Goal: Register for event/course: Sign up to attend an event or enroll in a course

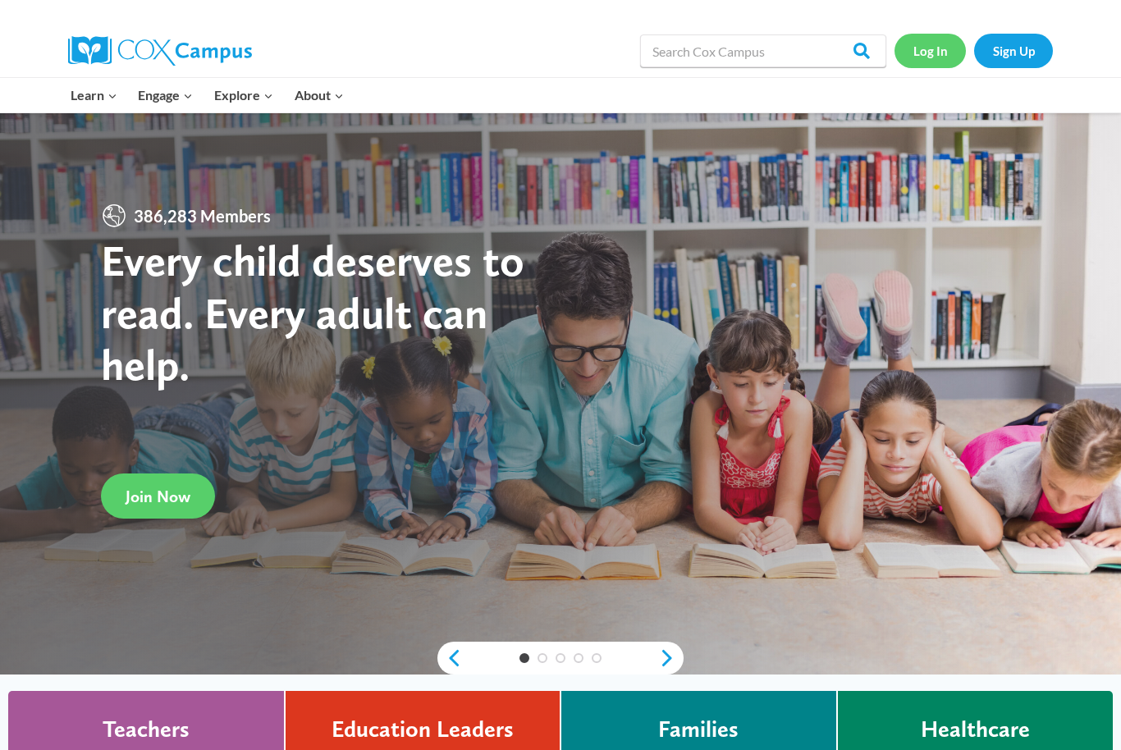
click at [912, 63] on link "Log In" at bounding box center [929, 51] width 71 height 34
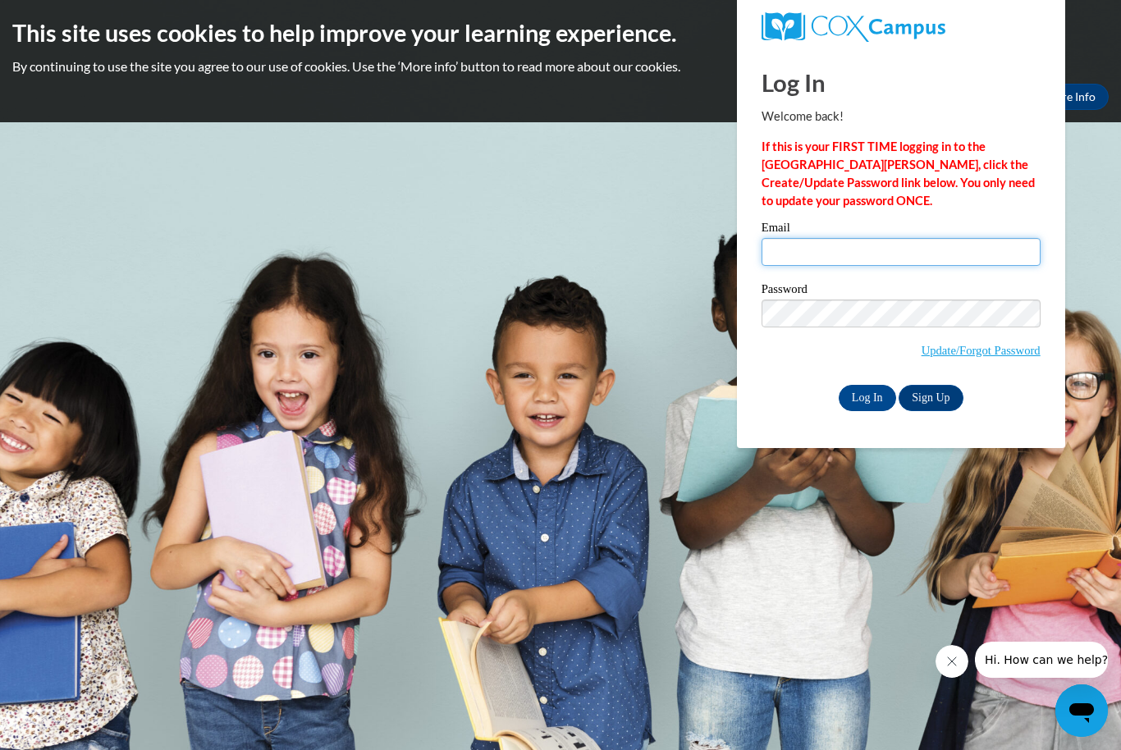
type input "sdove26@icloud.com"
click at [866, 396] on input "Log In" at bounding box center [867, 398] width 57 height 26
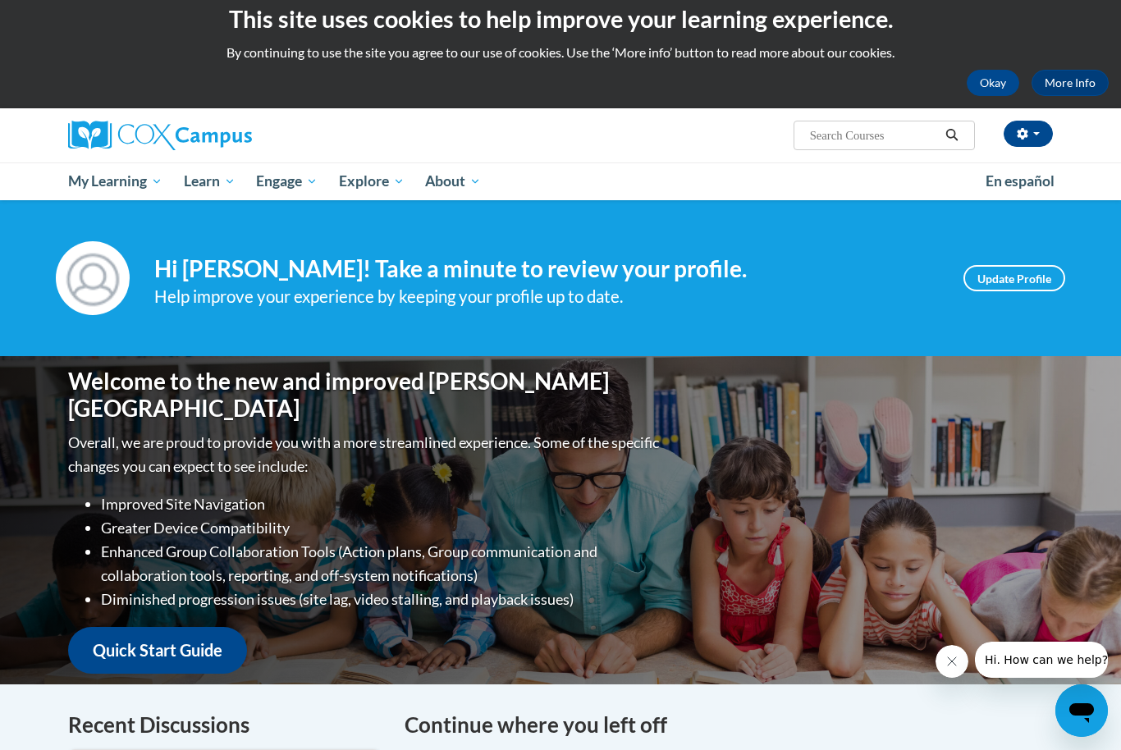
scroll to position [21, 0]
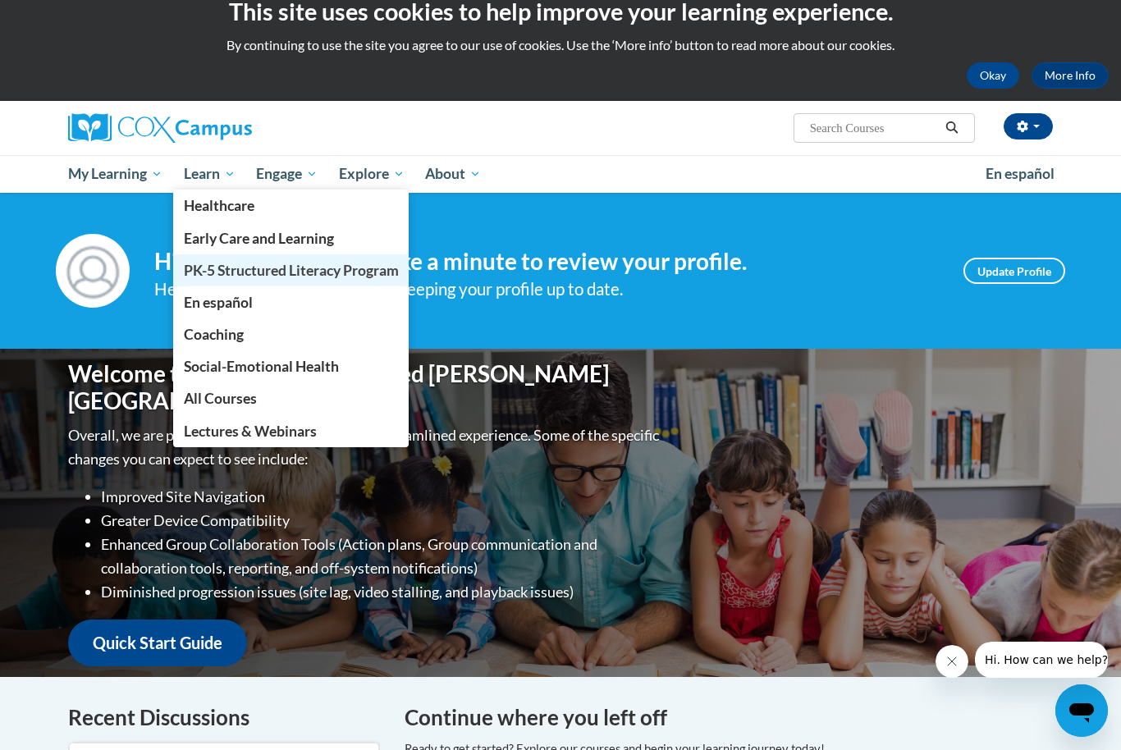
click at [238, 272] on span "PK-5 Structured Literacy Program" at bounding box center [291, 270] width 215 height 17
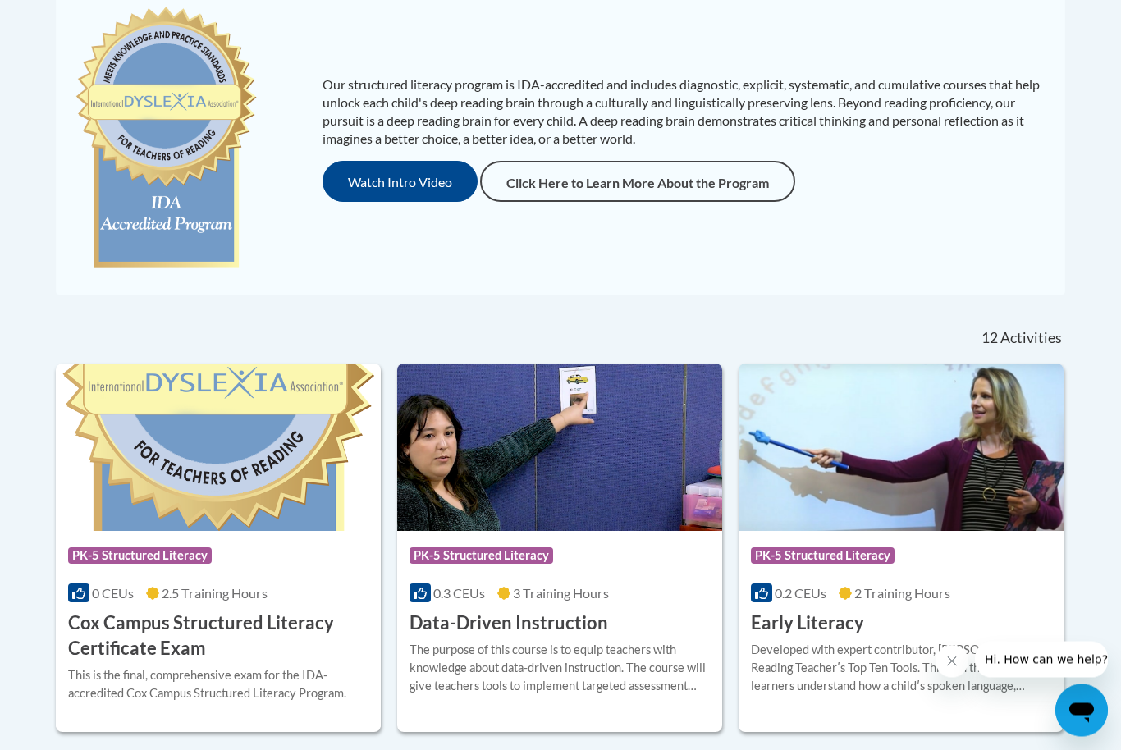
scroll to position [385, 0]
click at [406, 172] on button "Watch Intro Video" at bounding box center [399, 181] width 155 height 41
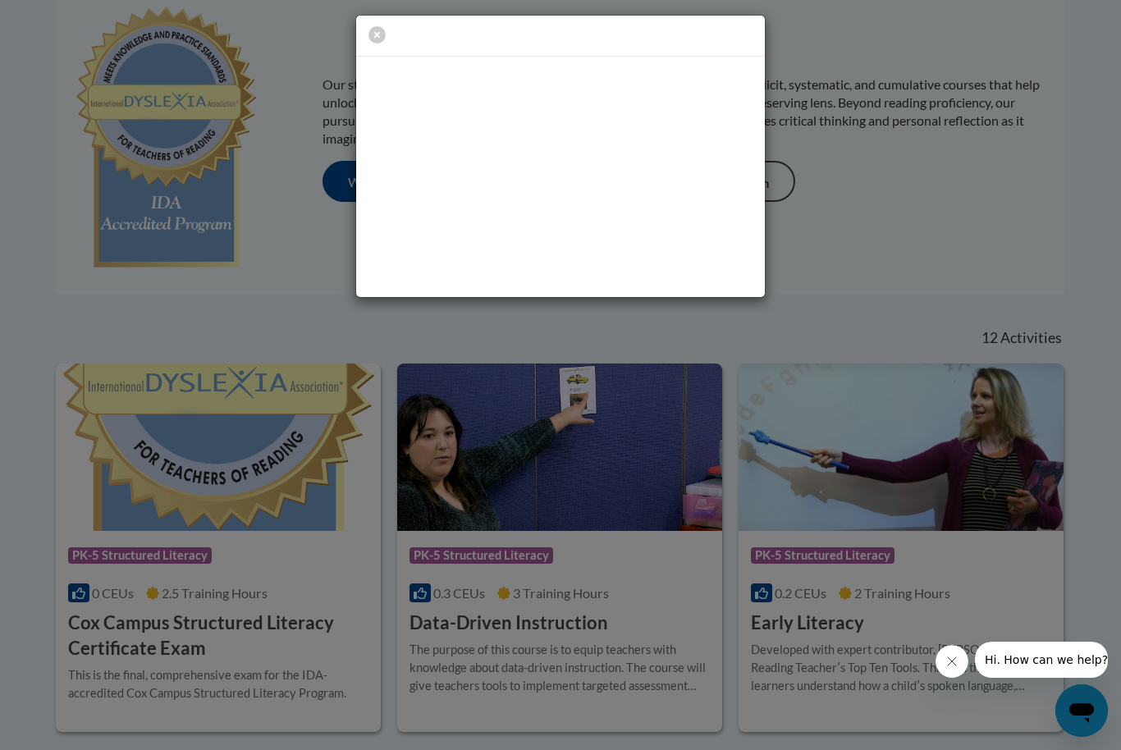
click at [274, 240] on div at bounding box center [560, 156] width 1121 height 313
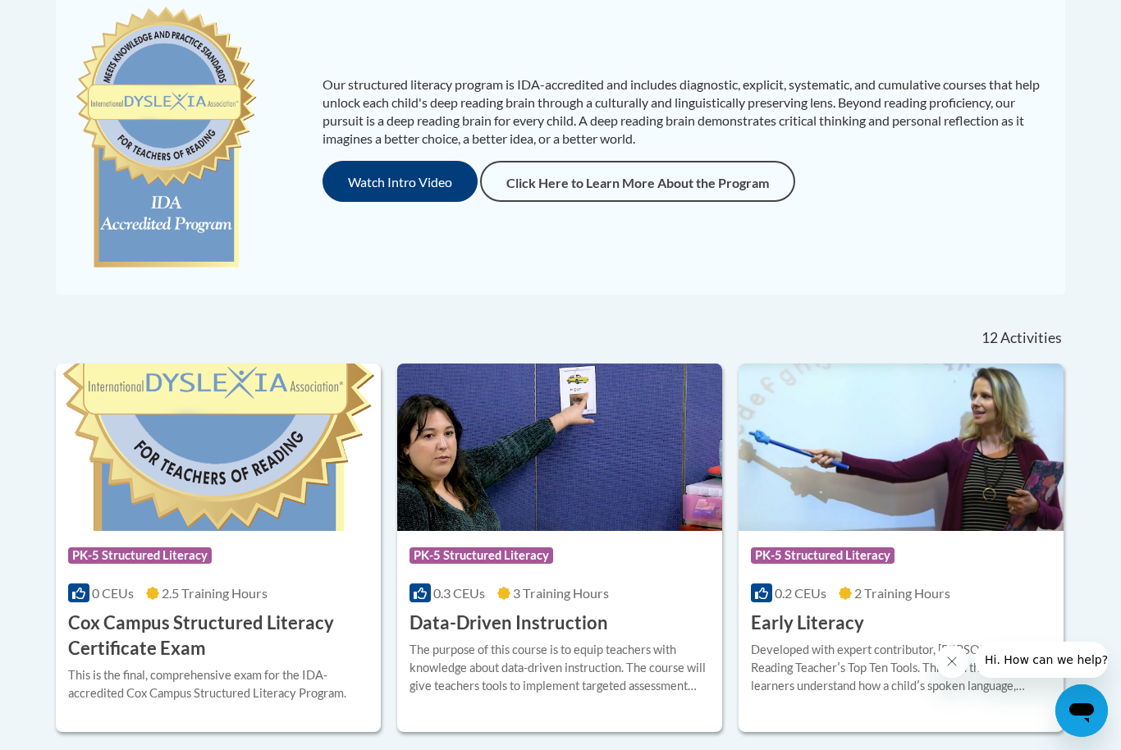
click at [372, 177] on button "Watch Intro Video" at bounding box center [399, 181] width 155 height 41
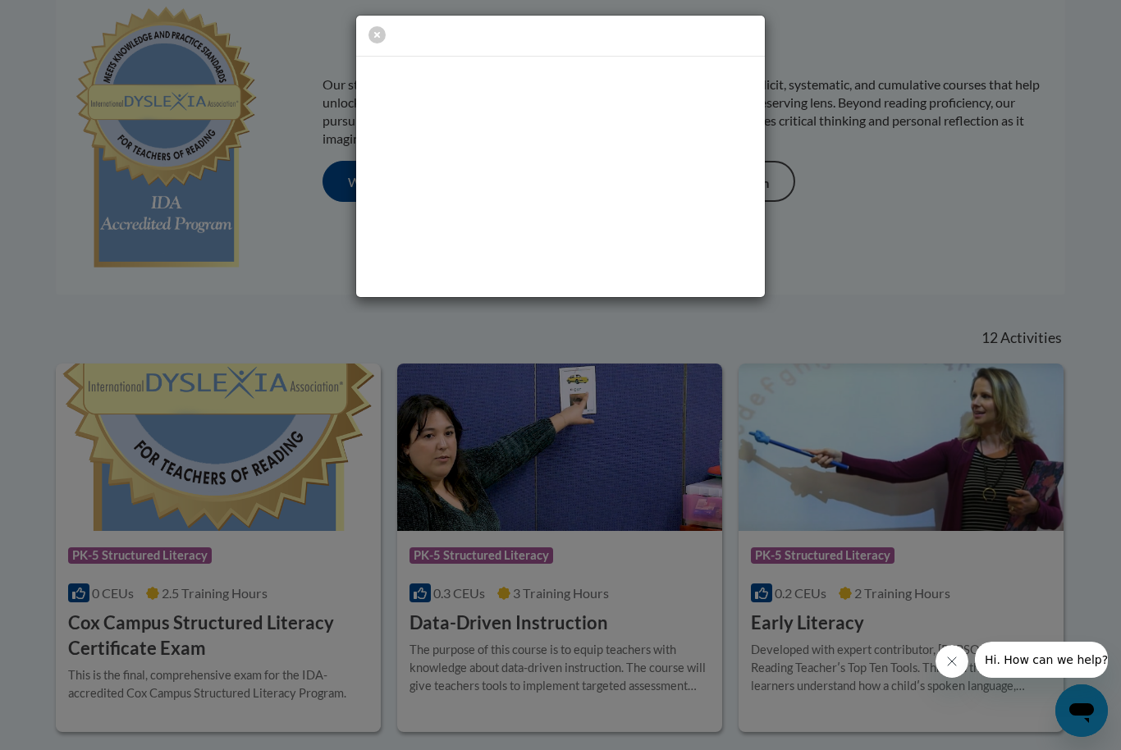
scroll to position [0, 0]
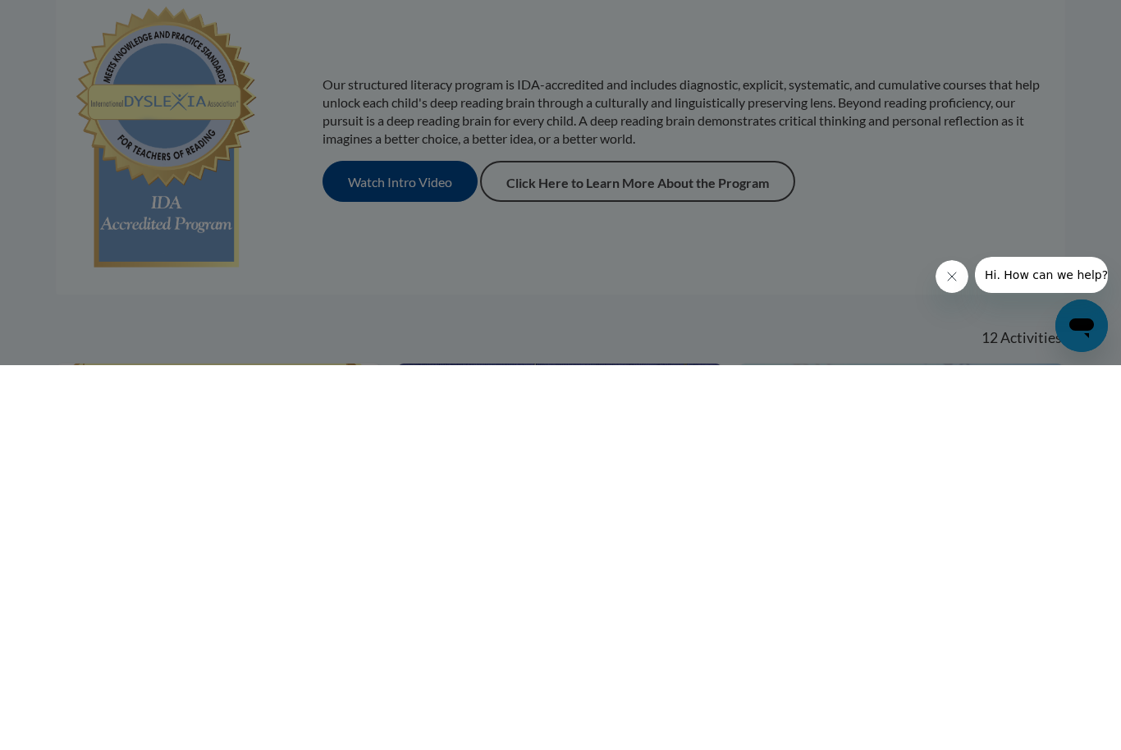
click at [918, 361] on div at bounding box center [560, 375] width 1121 height 750
click at [394, 274] on div at bounding box center [560, 375] width 1121 height 750
click at [374, 38] on div at bounding box center [560, 375] width 1121 height 750
click at [384, 37] on div at bounding box center [560, 375] width 1121 height 750
click at [377, 35] on div at bounding box center [560, 375] width 1121 height 750
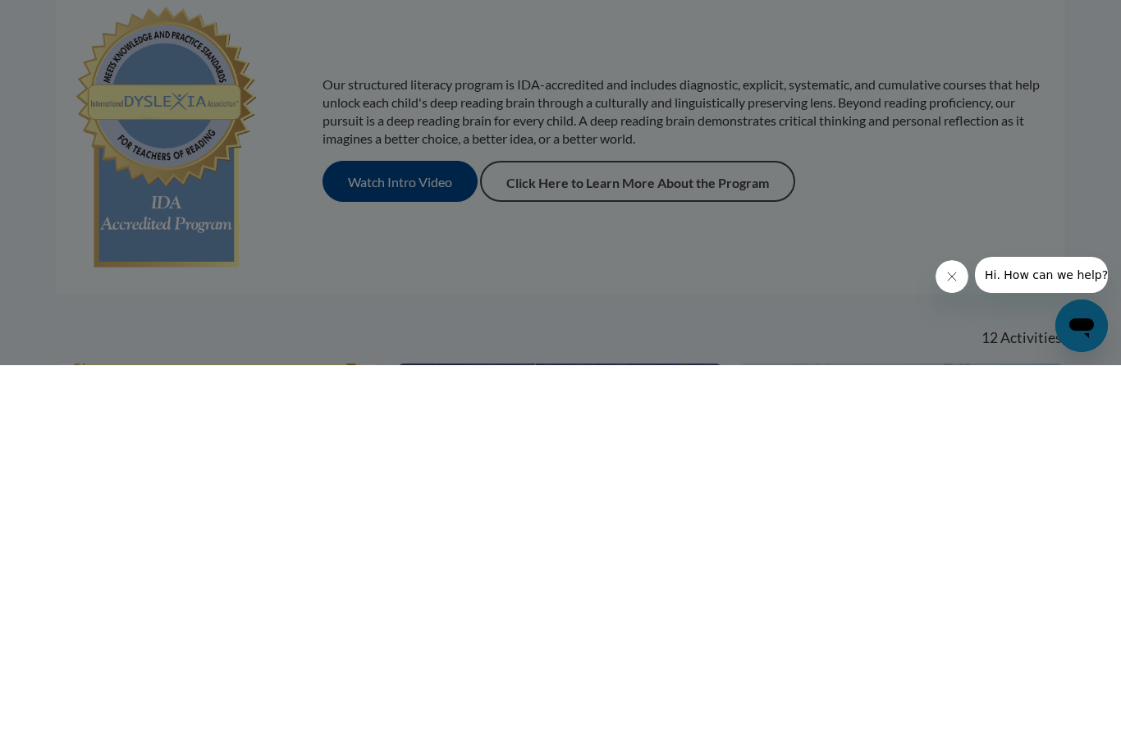
click at [377, 35] on div at bounding box center [560, 375] width 1121 height 750
click at [372, 29] on div at bounding box center [560, 375] width 1121 height 750
click at [387, 38] on div at bounding box center [560, 375] width 1121 height 750
click at [982, 222] on div at bounding box center [560, 375] width 1121 height 750
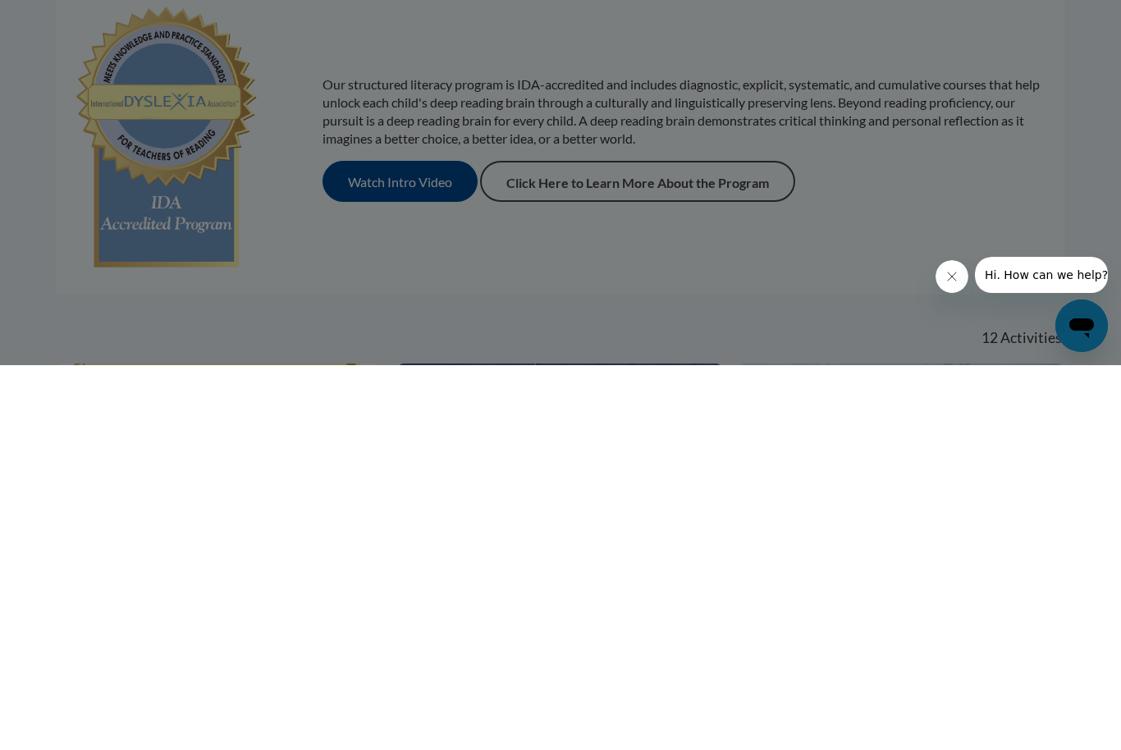
click at [902, 189] on div at bounding box center [560, 375] width 1121 height 750
click at [384, 269] on div at bounding box center [560, 375] width 1121 height 750
click at [395, 268] on div at bounding box center [560, 375] width 1121 height 750
click at [393, 265] on div at bounding box center [560, 375] width 1121 height 750
click at [398, 267] on div at bounding box center [560, 375] width 1121 height 750
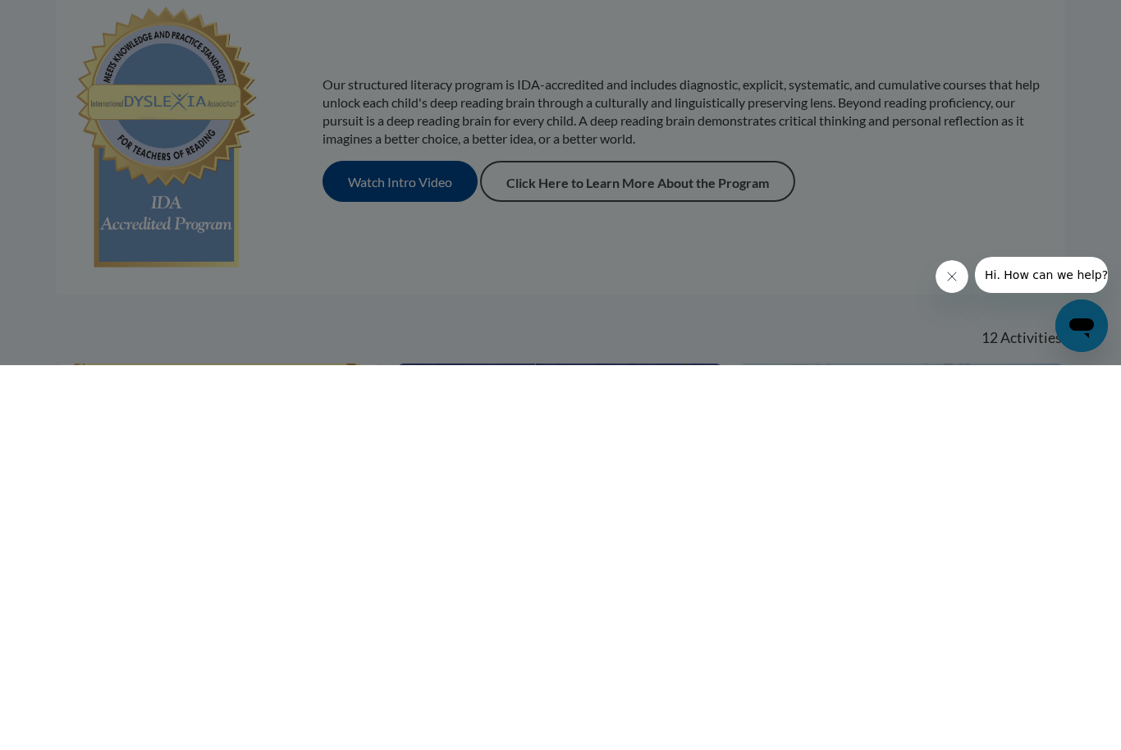
click at [371, 249] on div at bounding box center [560, 375] width 1121 height 750
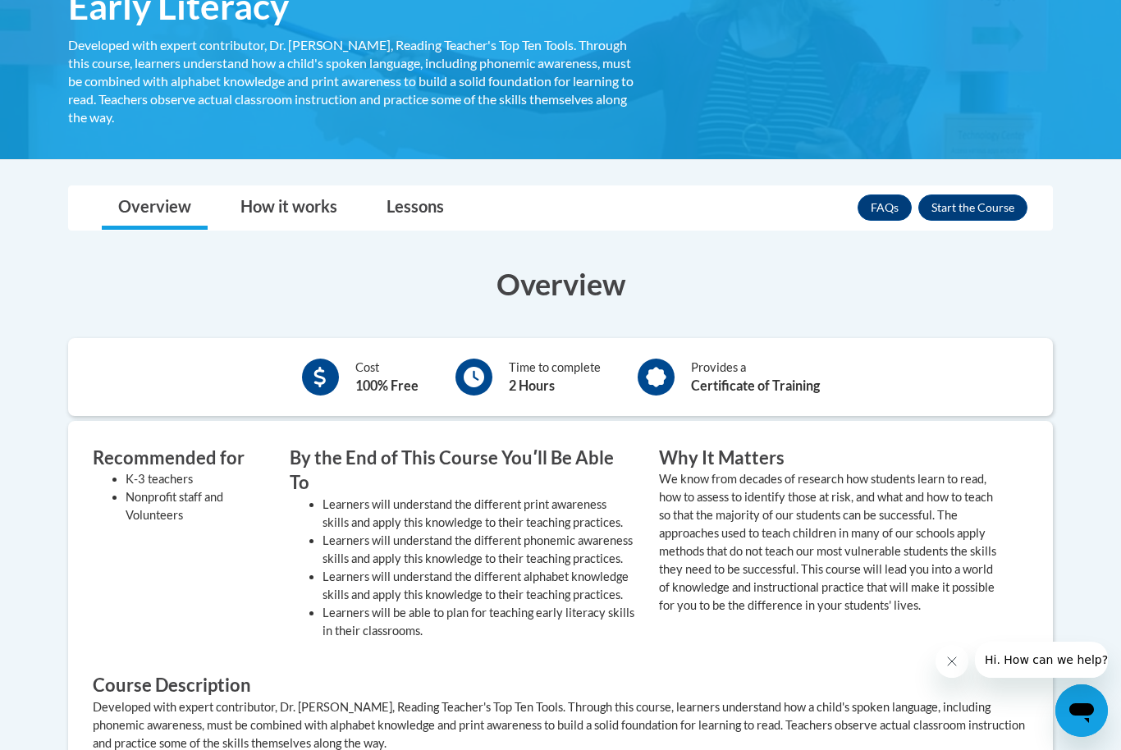
scroll to position [308, 0]
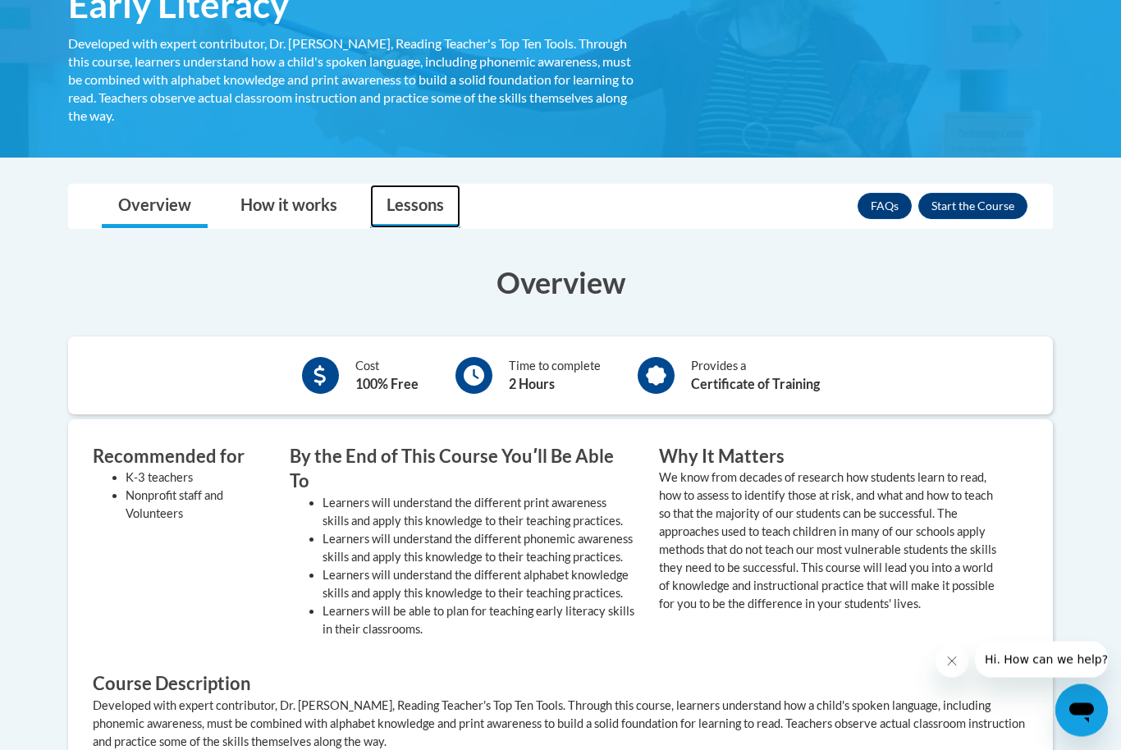
click at [399, 210] on link "Lessons" at bounding box center [415, 206] width 90 height 43
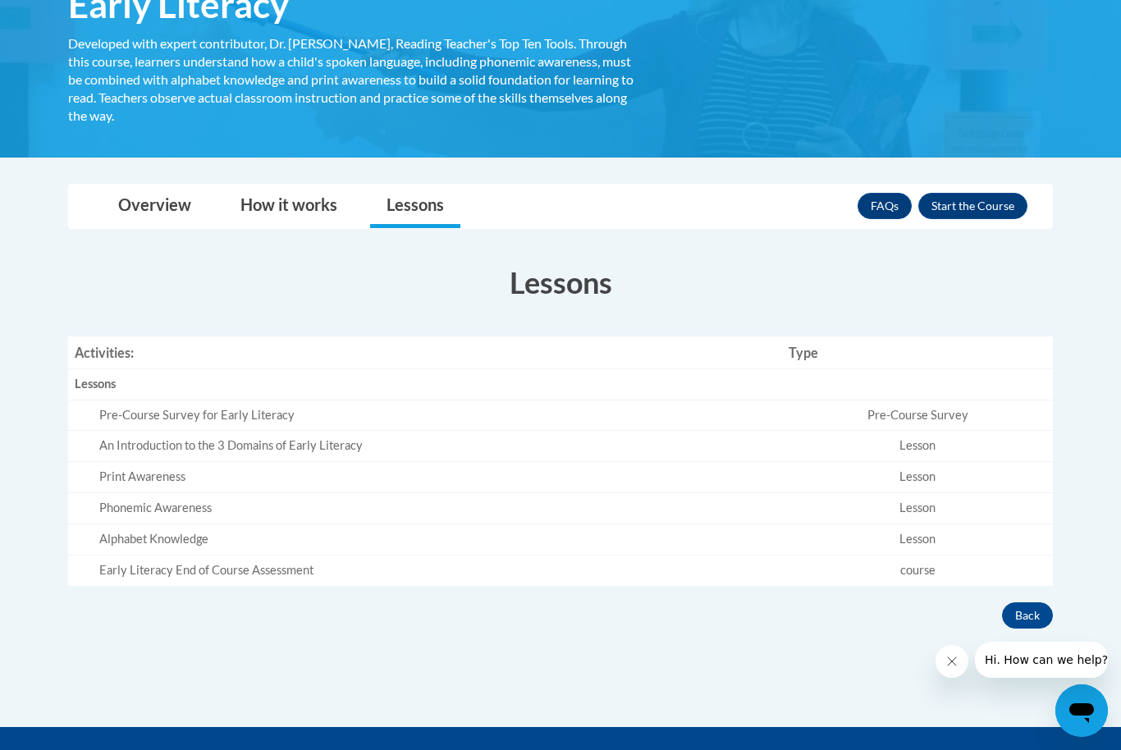
click at [875, 423] on td "Pre-Course Survey" at bounding box center [917, 415] width 271 height 31
click at [1010, 207] on button "Enroll" at bounding box center [972, 206] width 109 height 26
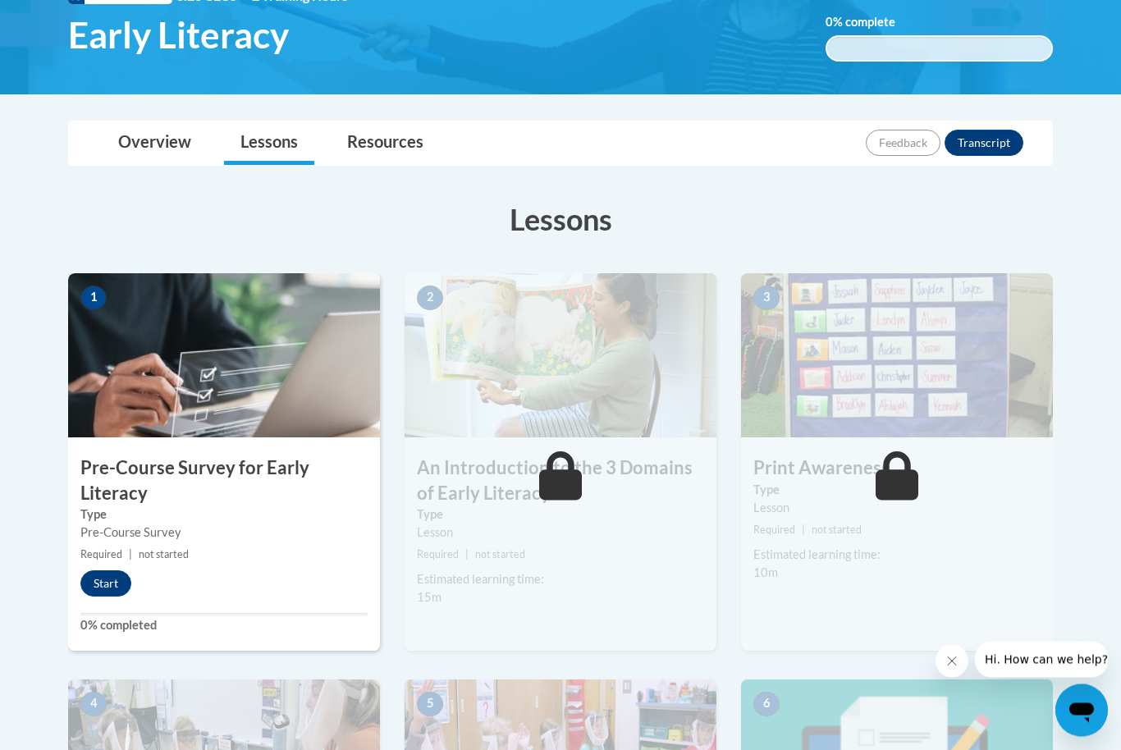
scroll to position [278, 0]
click at [108, 582] on button "Start" at bounding box center [105, 583] width 51 height 26
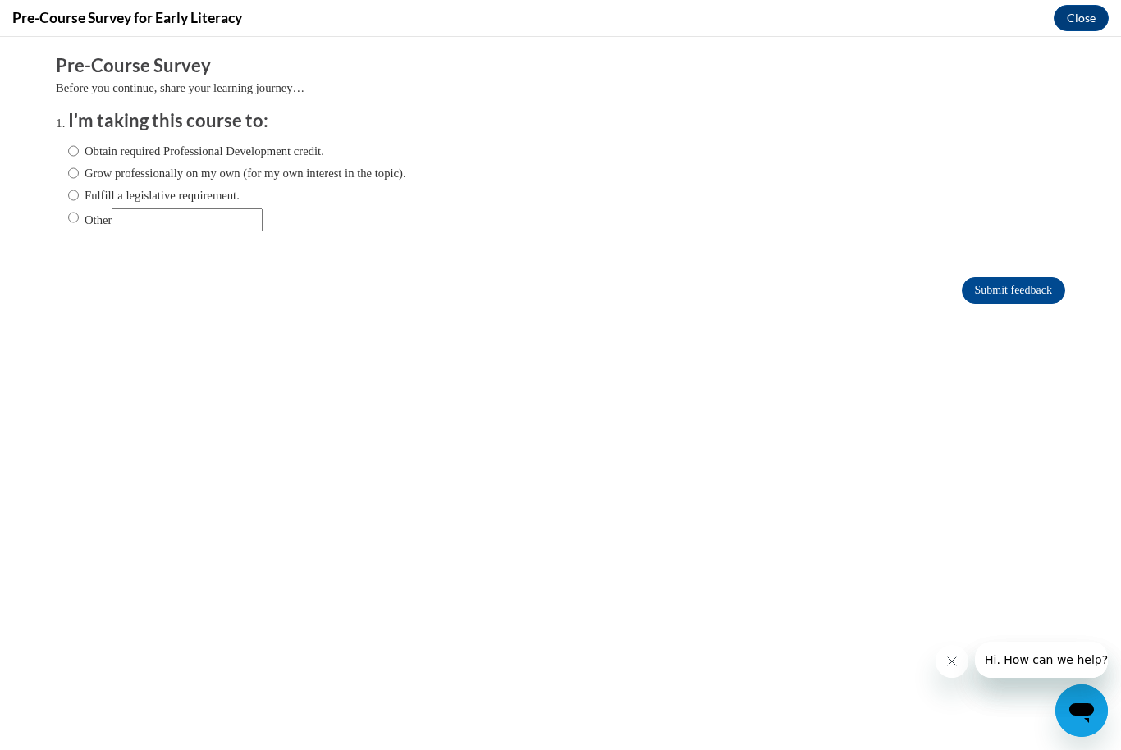
scroll to position [0, 0]
click at [143, 171] on label "Grow professionally on my own (for my own interest in the topic)." at bounding box center [237, 173] width 338 height 18
click at [79, 171] on input "Grow professionally on my own (for my own interest in the topic)." at bounding box center [73, 173] width 11 height 18
radio input "true"
click at [76, 215] on input "Other" at bounding box center [73, 217] width 11 height 18
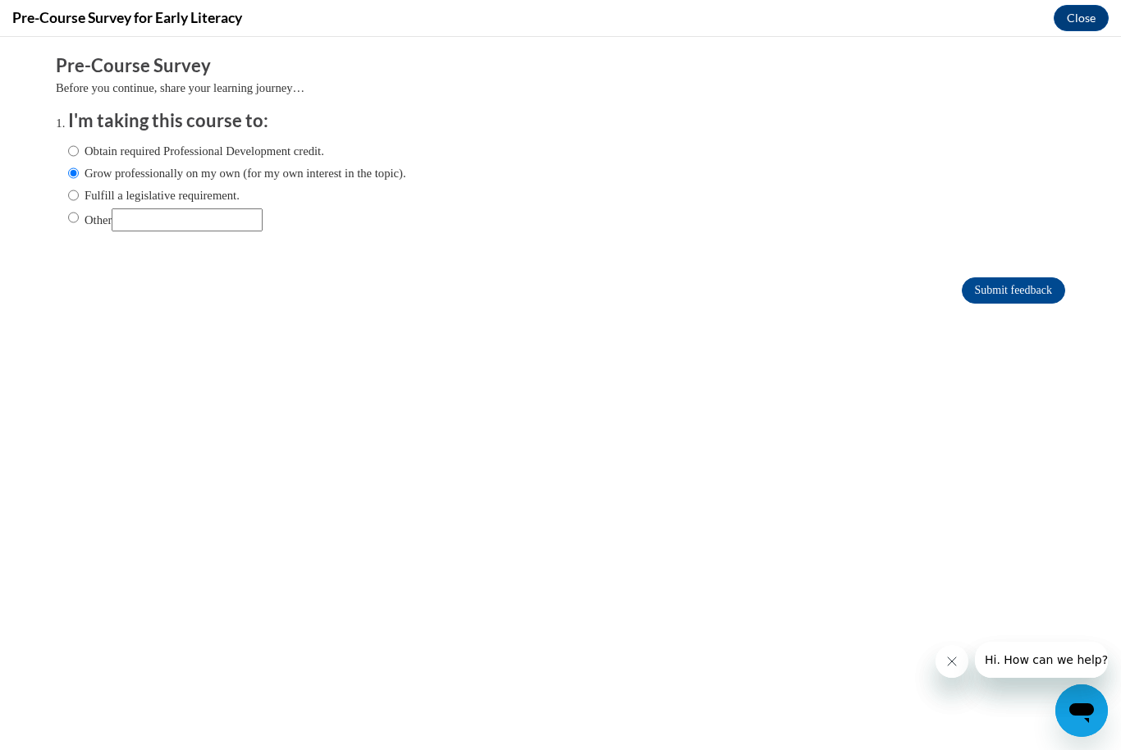
radio input "true"
click at [146, 217] on input "Other" at bounding box center [187, 219] width 151 height 23
type input "F"
type input "To become an educator"
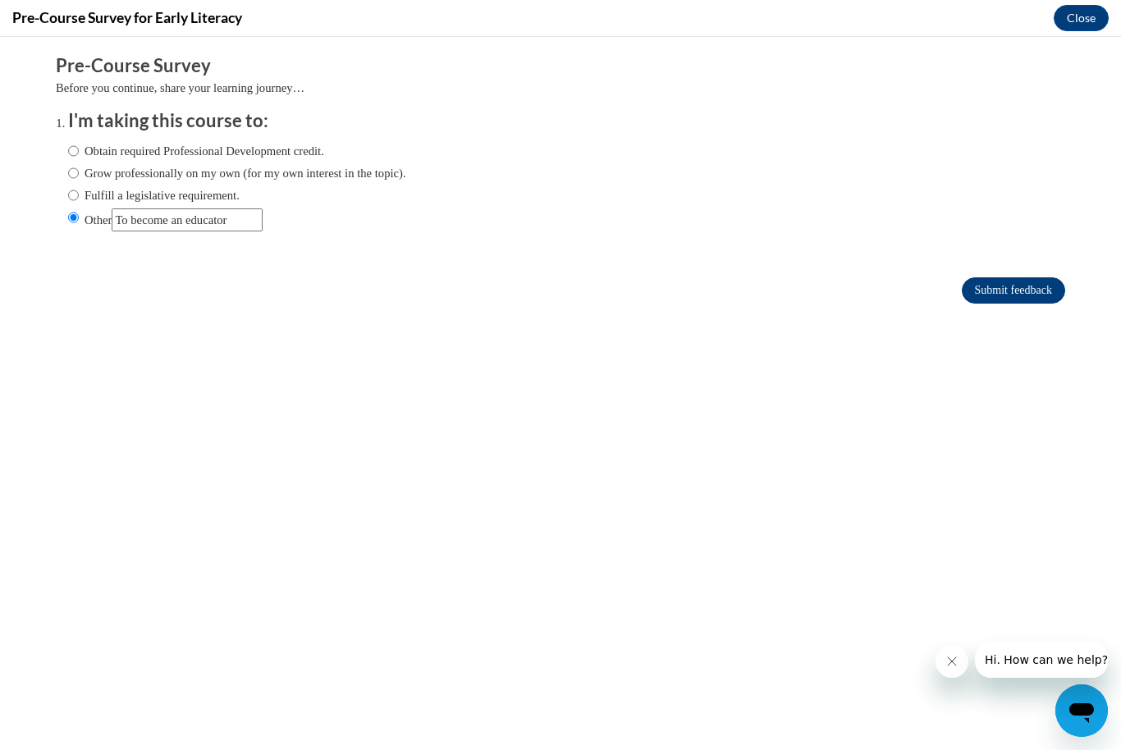
click at [1012, 295] on input "Submit feedback" at bounding box center [1013, 290] width 103 height 26
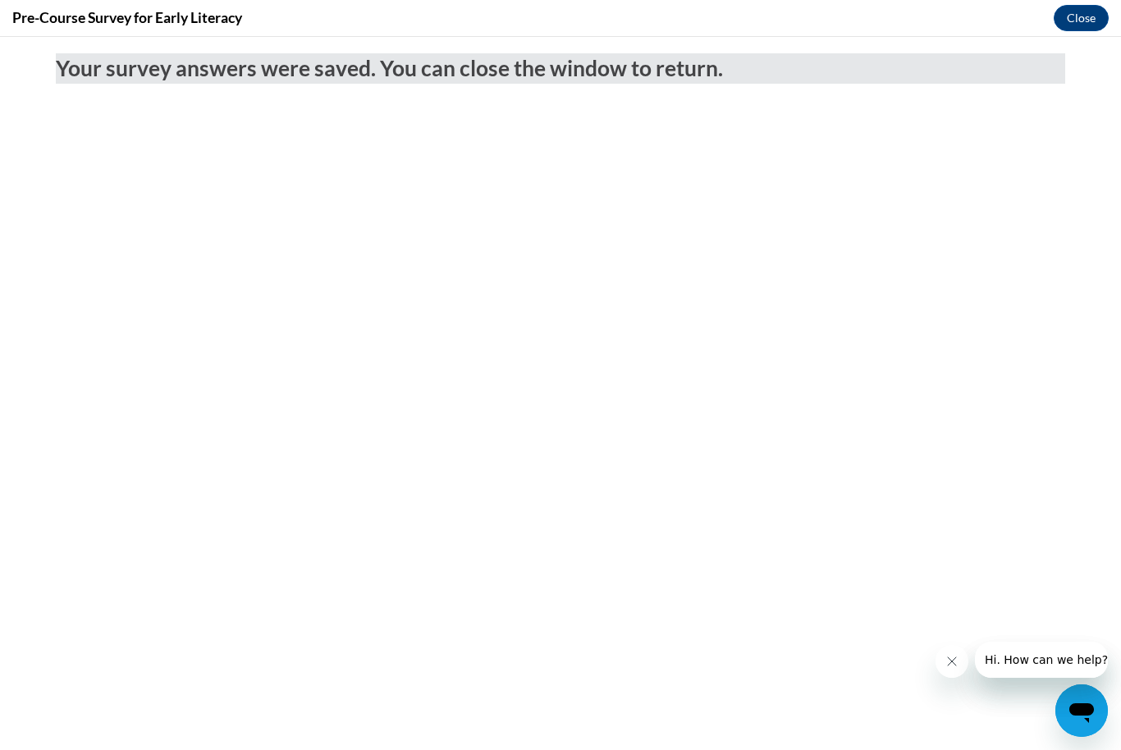
scroll to position [0, 0]
click at [1087, 21] on button "Close" at bounding box center [1080, 18] width 55 height 26
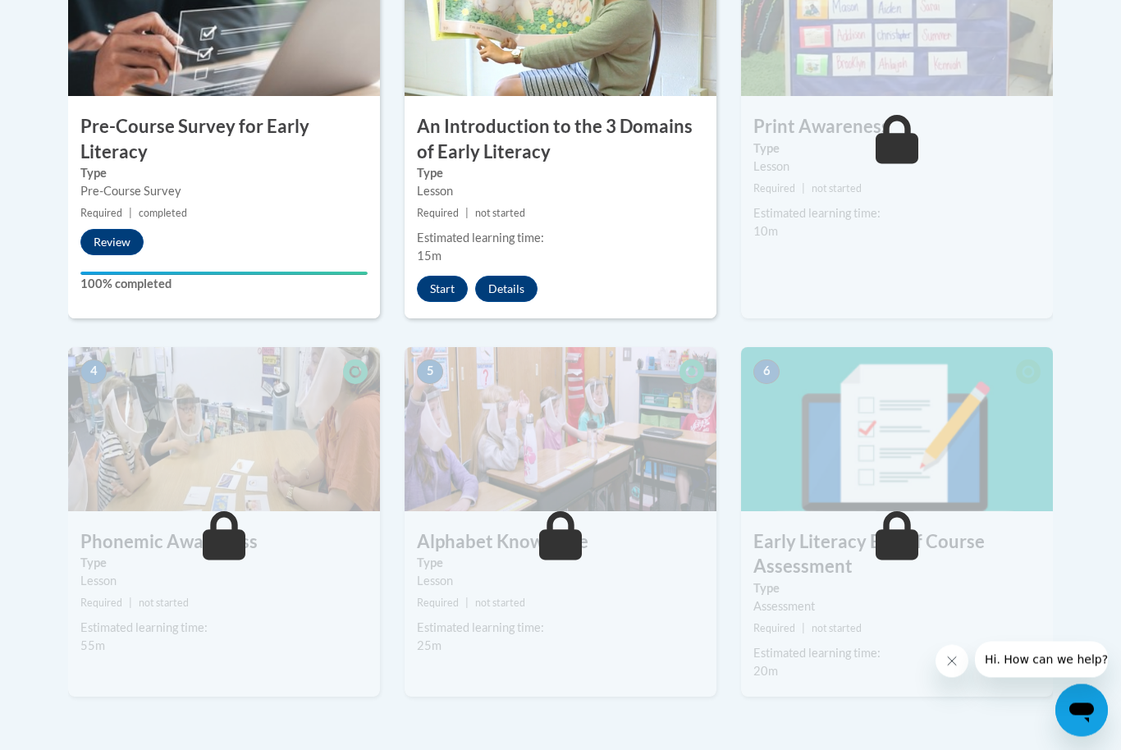
scroll to position [647, 0]
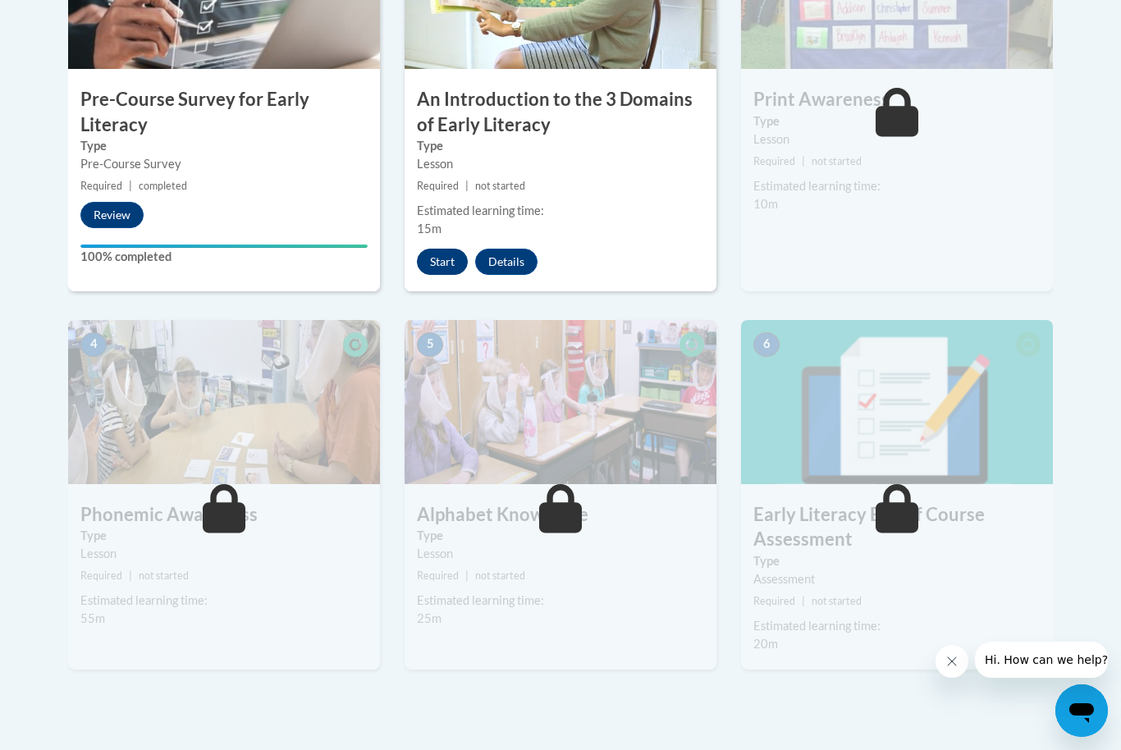
click at [439, 269] on button "Start" at bounding box center [442, 262] width 51 height 26
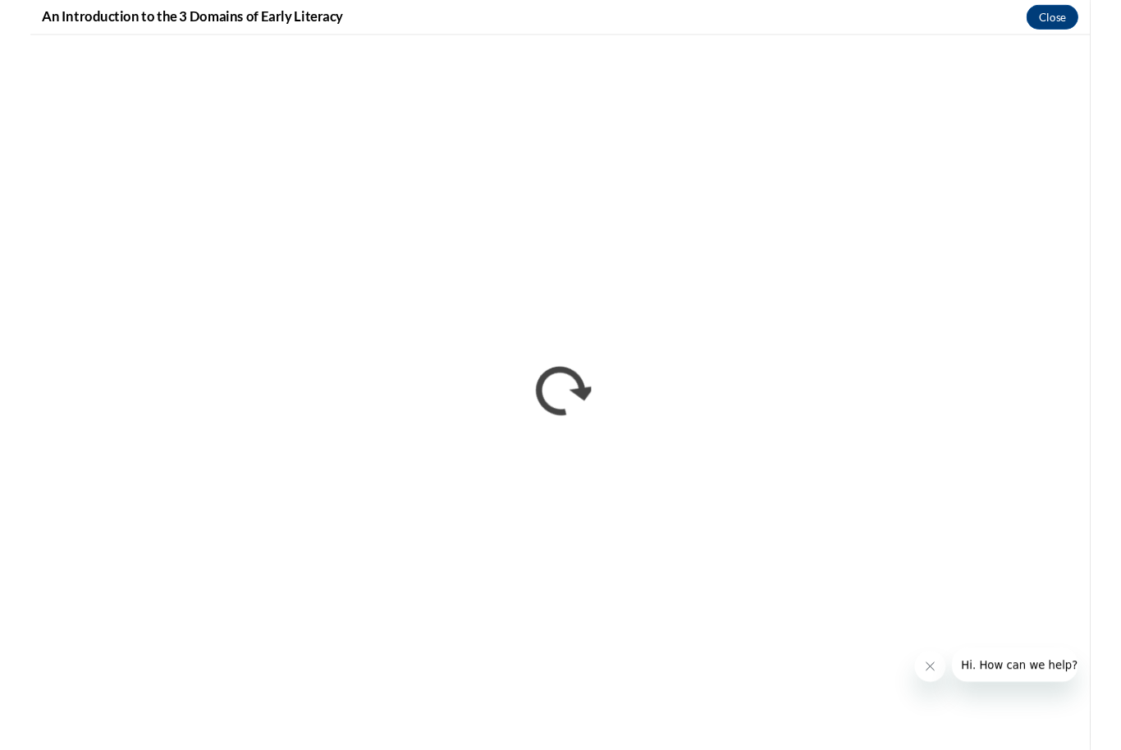
scroll to position [619, 0]
click at [946, 668] on button "Close message from company" at bounding box center [951, 661] width 33 height 33
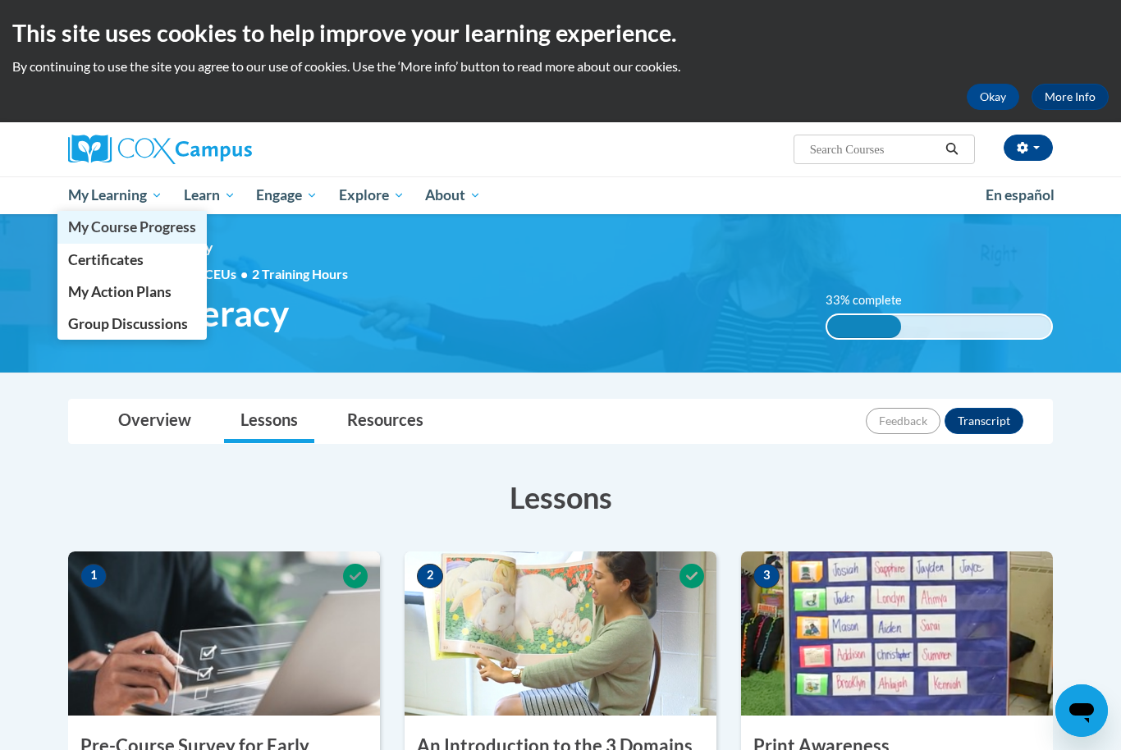
click at [145, 226] on span "My Course Progress" at bounding box center [132, 226] width 128 height 17
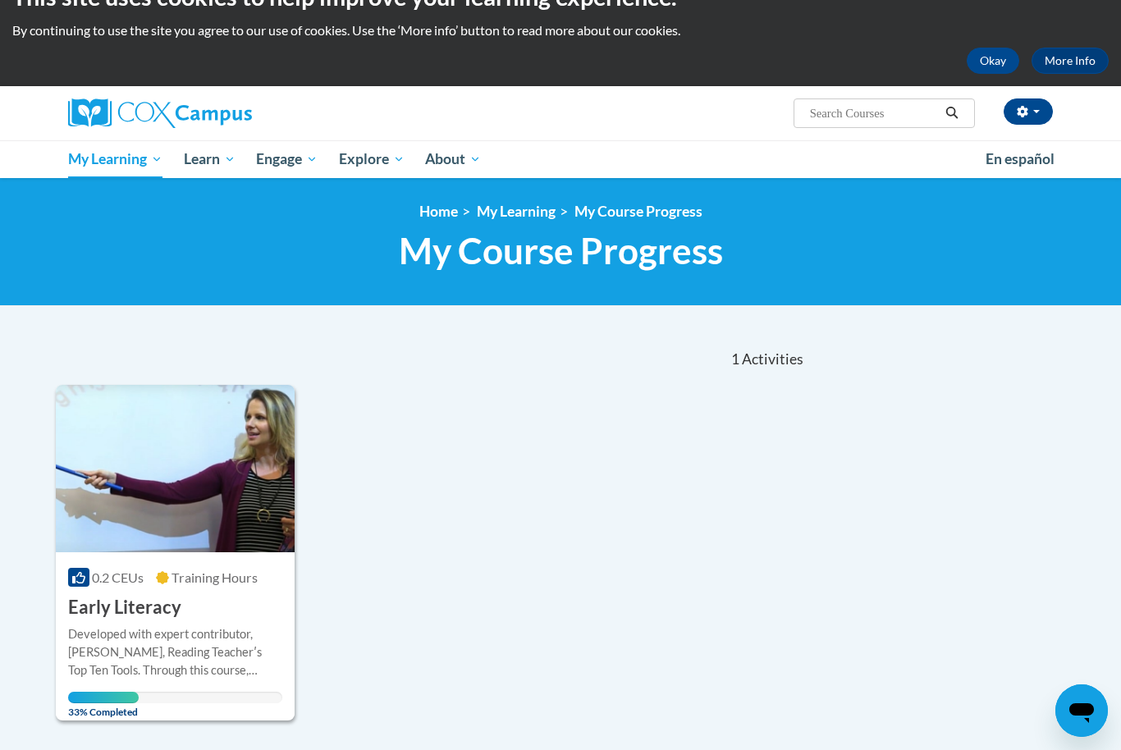
scroll to position [40, 0]
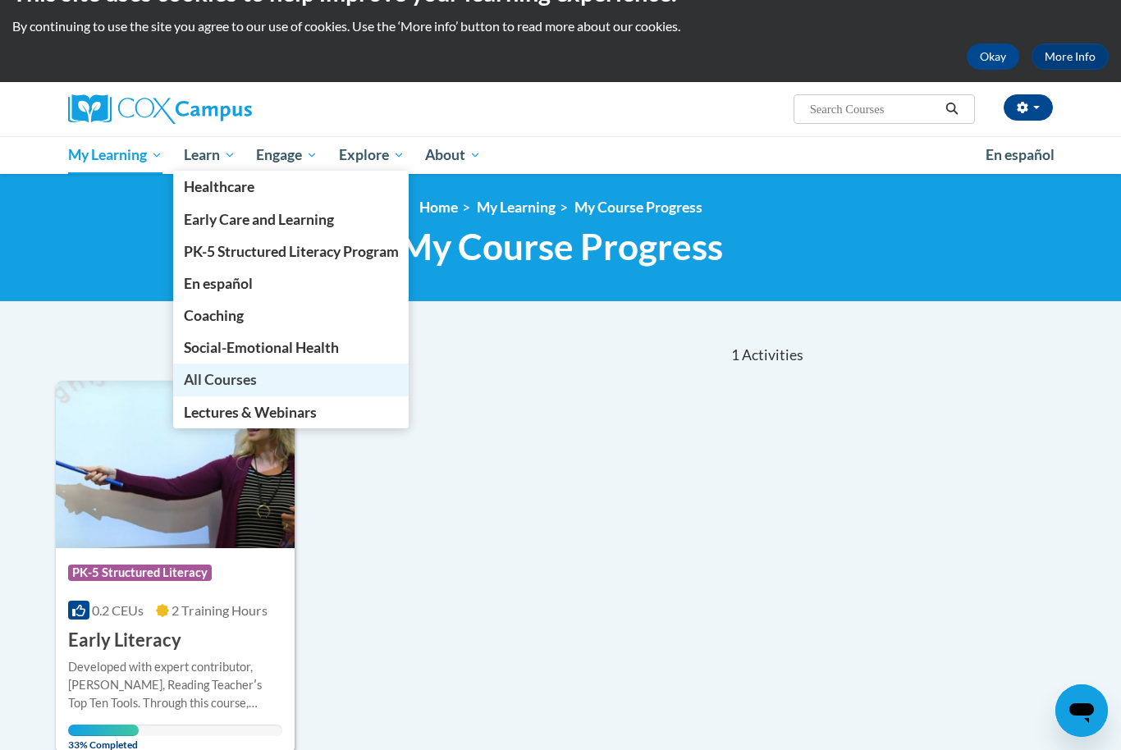
click at [285, 377] on link "All Courses" at bounding box center [291, 379] width 236 height 32
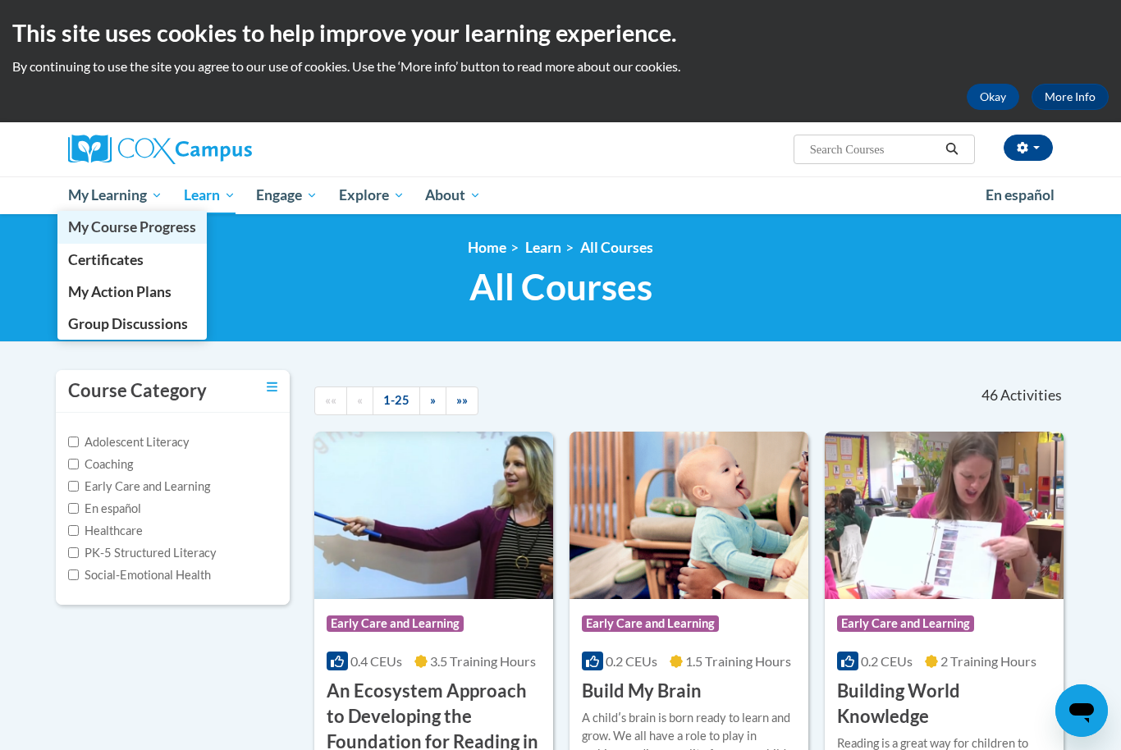
click at [120, 226] on span "My Course Progress" at bounding box center [132, 226] width 128 height 17
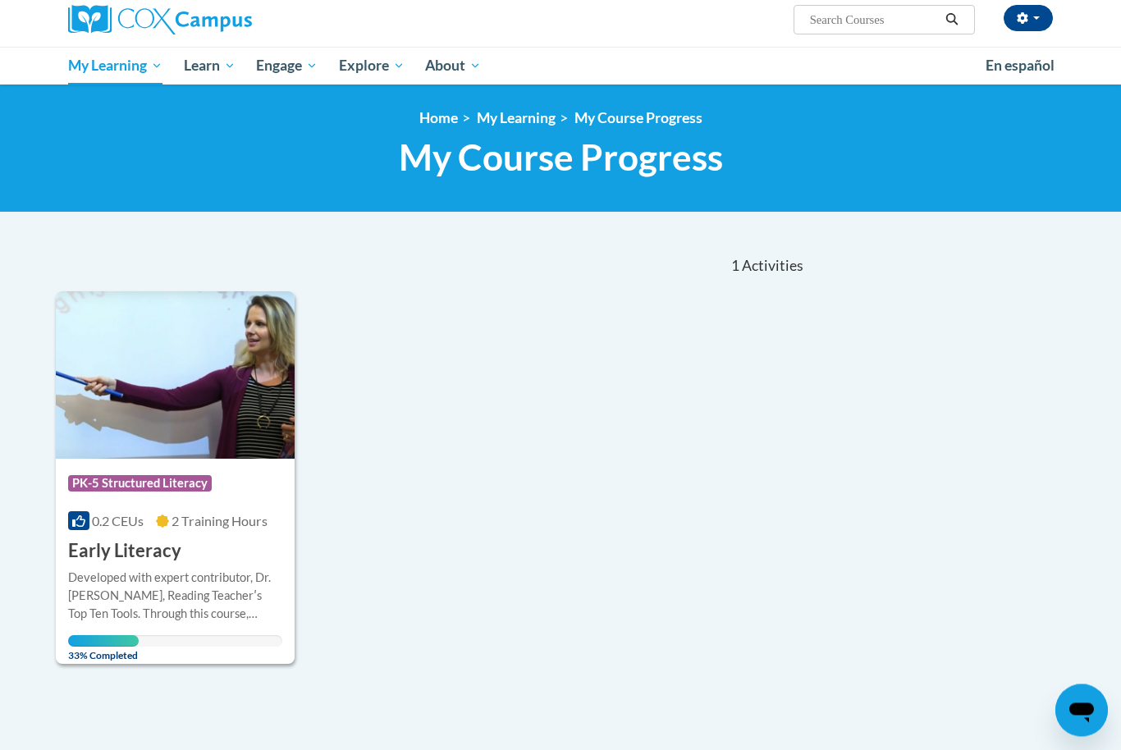
scroll to position [130, 0]
click at [254, 510] on div "Course Category: PK-5 Structured Literacy 0.2 CEUs 2 Training Hours COURSE Earl…" at bounding box center [175, 511] width 239 height 105
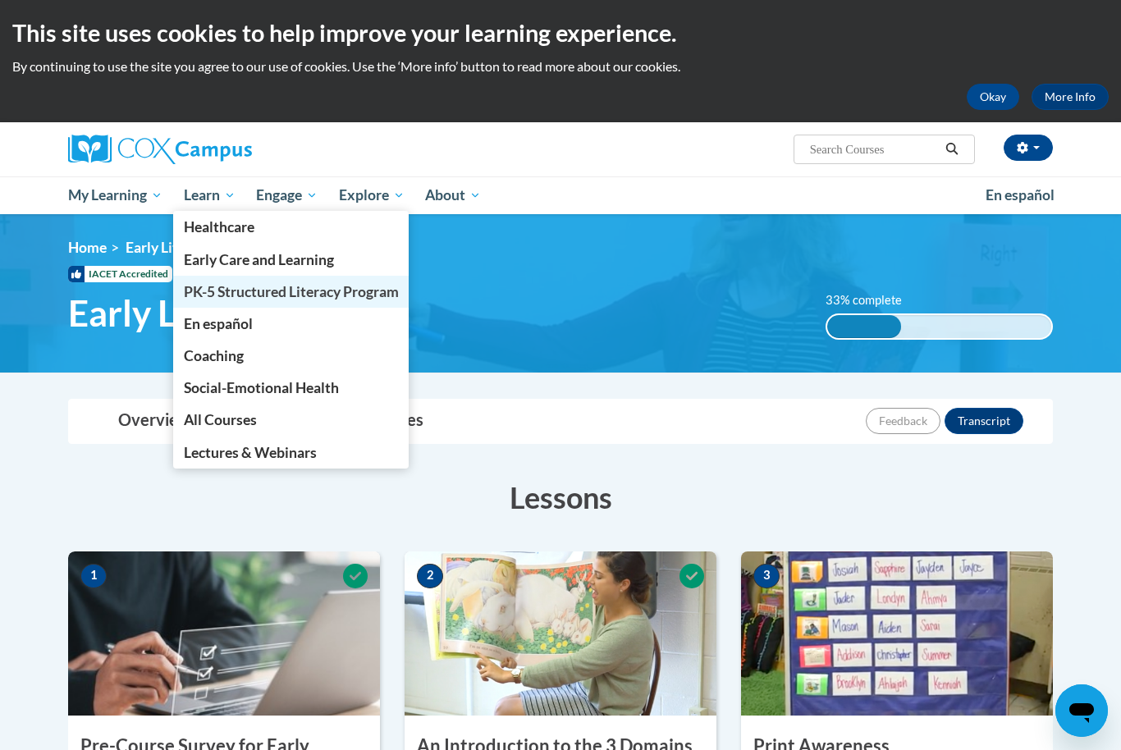
click at [252, 294] on span "PK-5 Structured Literacy Program" at bounding box center [291, 291] width 215 height 17
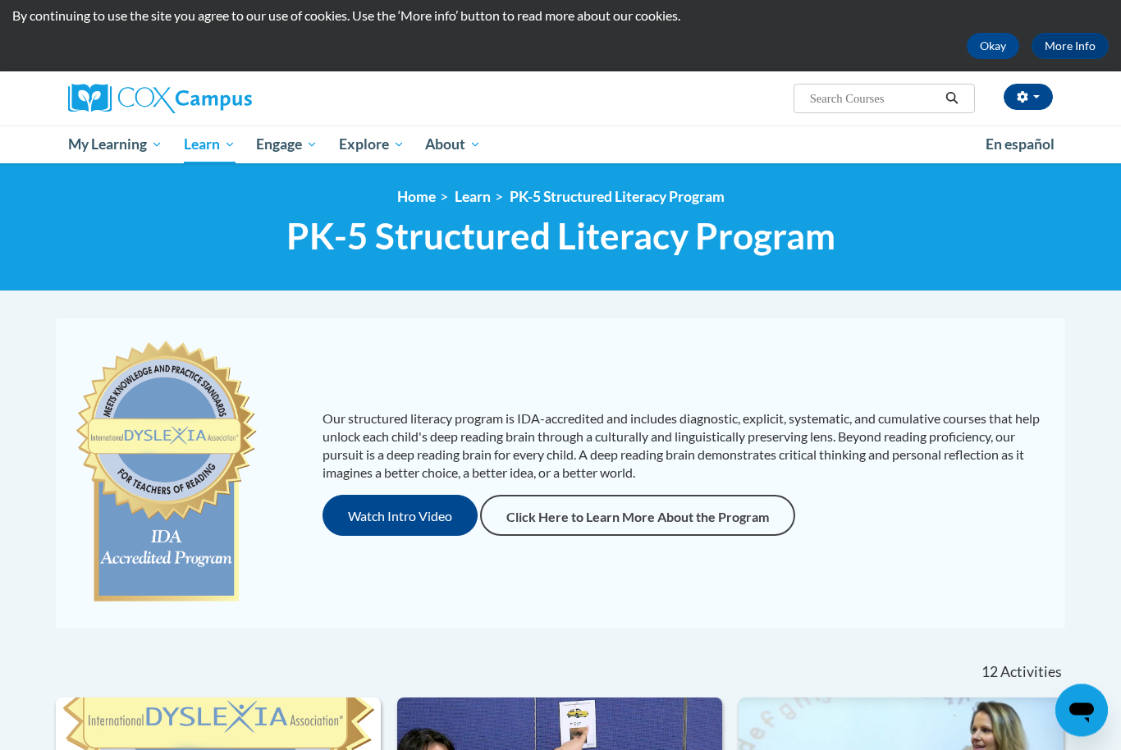
scroll to position [53, 0]
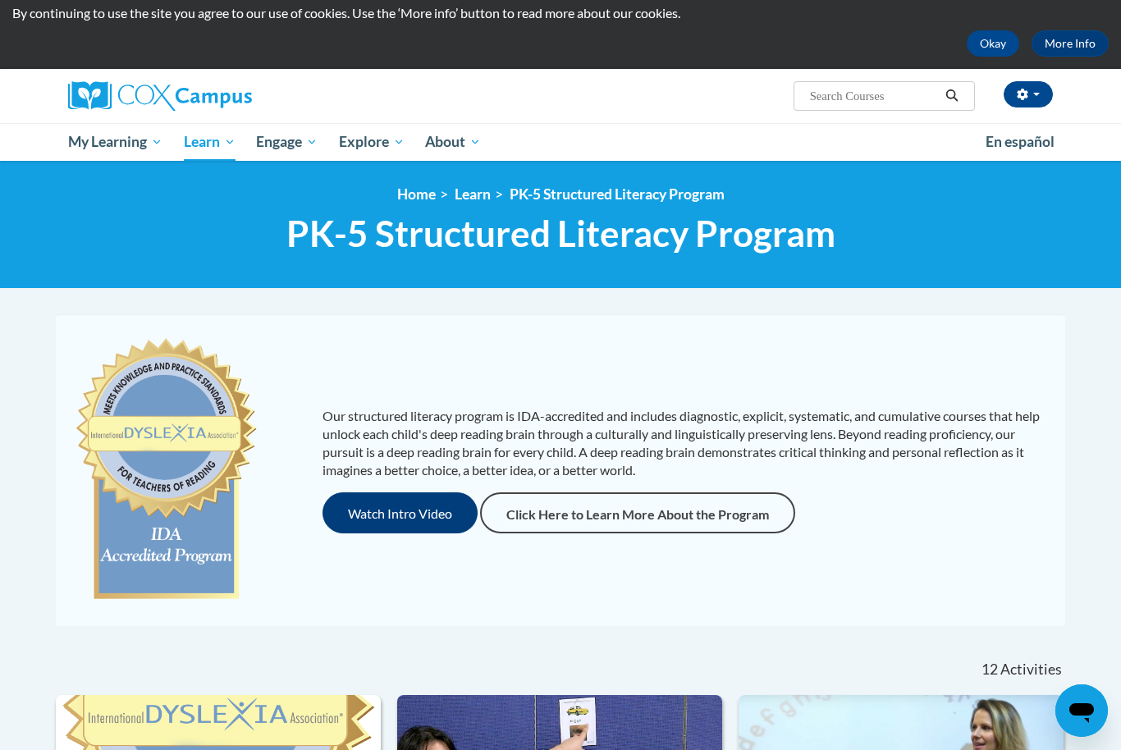
click at [387, 514] on button "Watch Intro Video" at bounding box center [399, 512] width 155 height 41
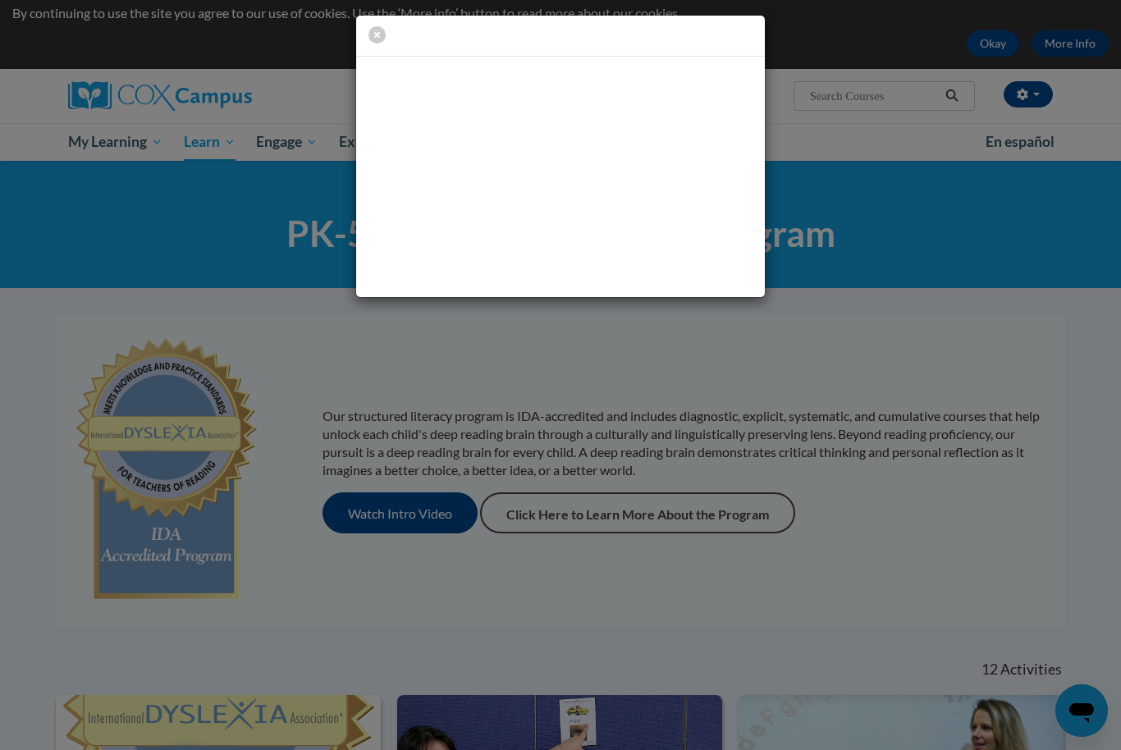
click at [423, 386] on div at bounding box center [560, 375] width 1121 height 750
click at [371, 39] on icon "button" at bounding box center [376, 34] width 17 height 17
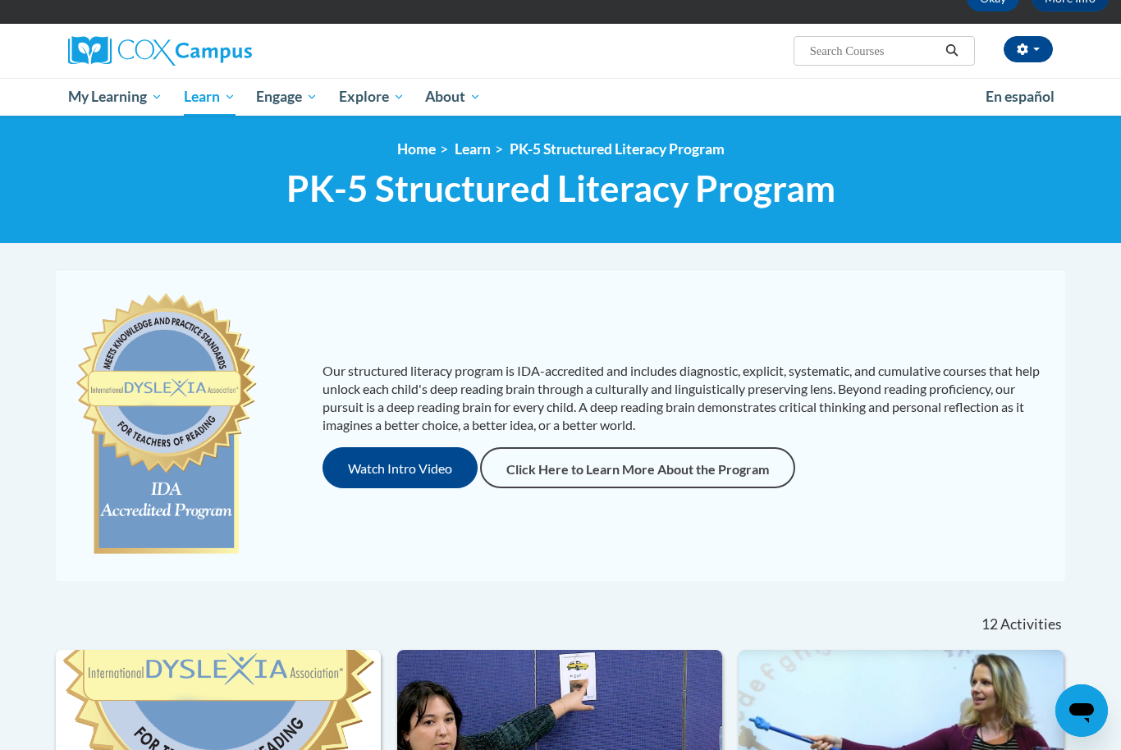
scroll to position [0, 0]
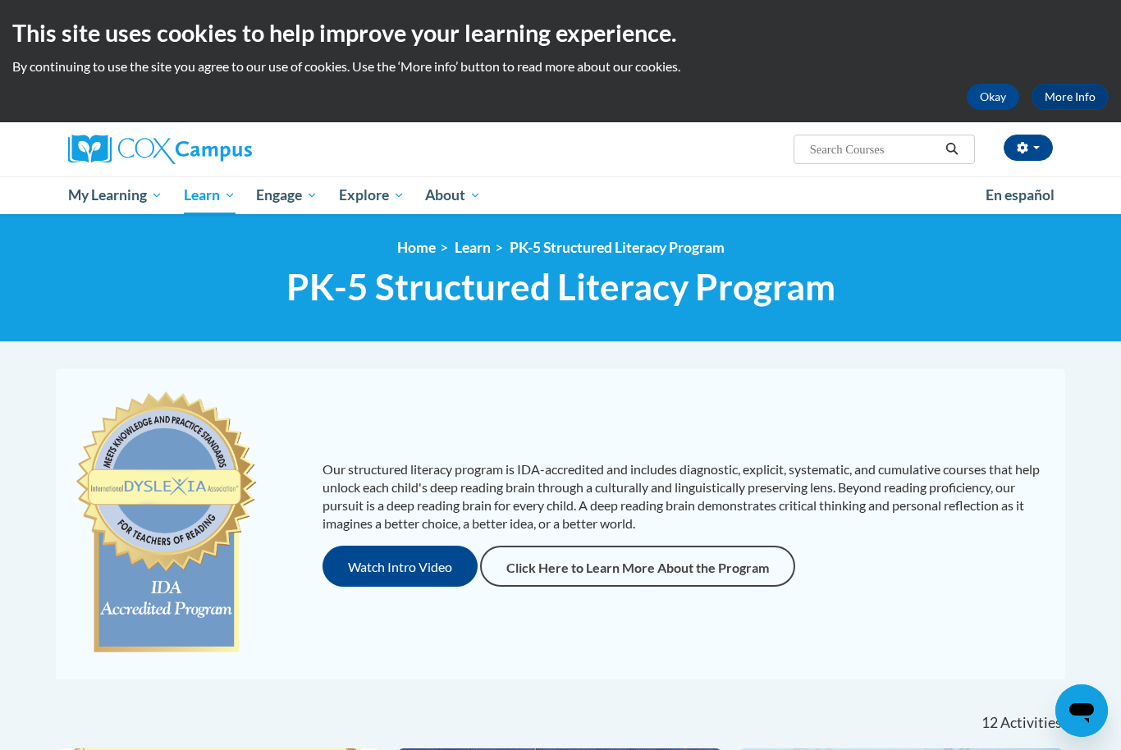
click at [176, 569] on img at bounding box center [166, 523] width 188 height 279
click at [374, 565] on button "Watch Intro Video" at bounding box center [399, 566] width 155 height 41
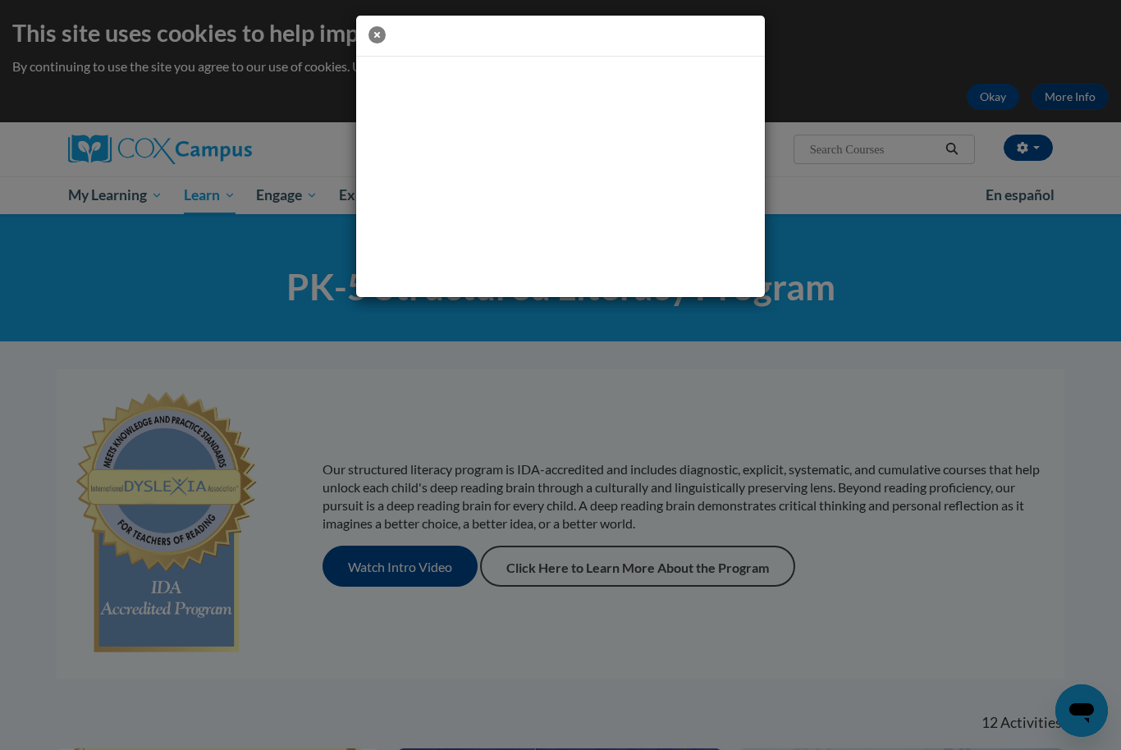
click at [382, 39] on icon "button" at bounding box center [376, 34] width 17 height 17
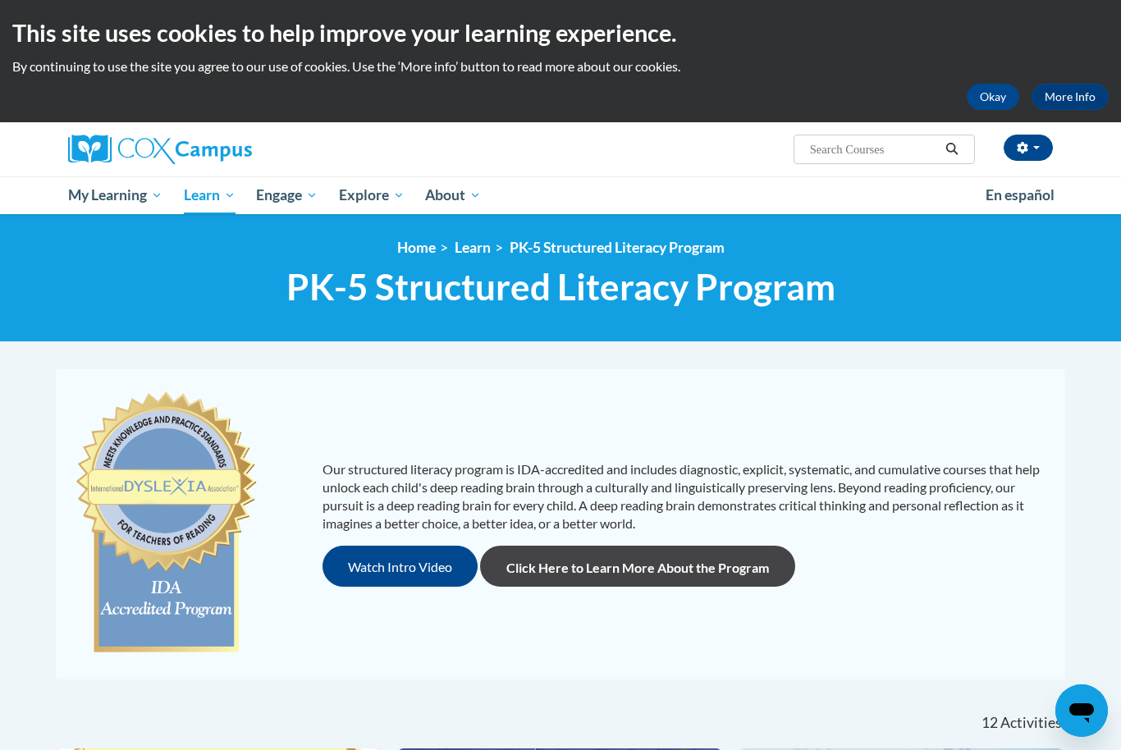
click at [588, 580] on link "Click Here to Learn More About the Program" at bounding box center [637, 566] width 315 height 41
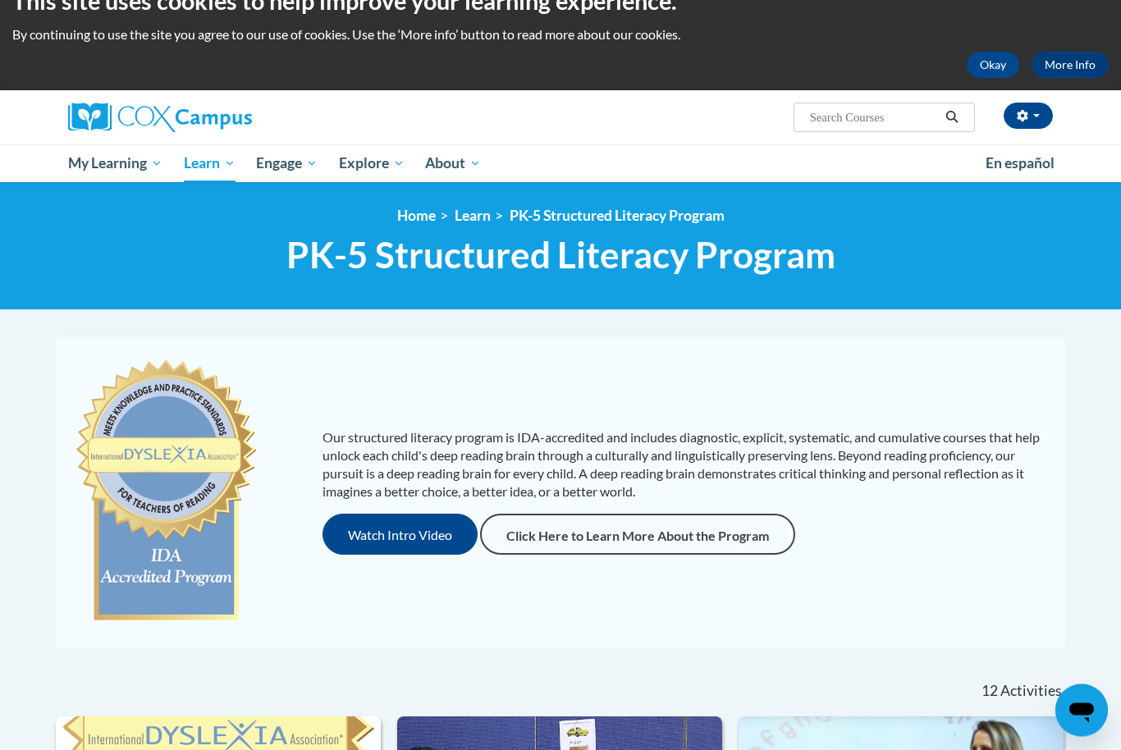
scroll to position [32, 0]
click at [187, 551] on img at bounding box center [166, 491] width 188 height 279
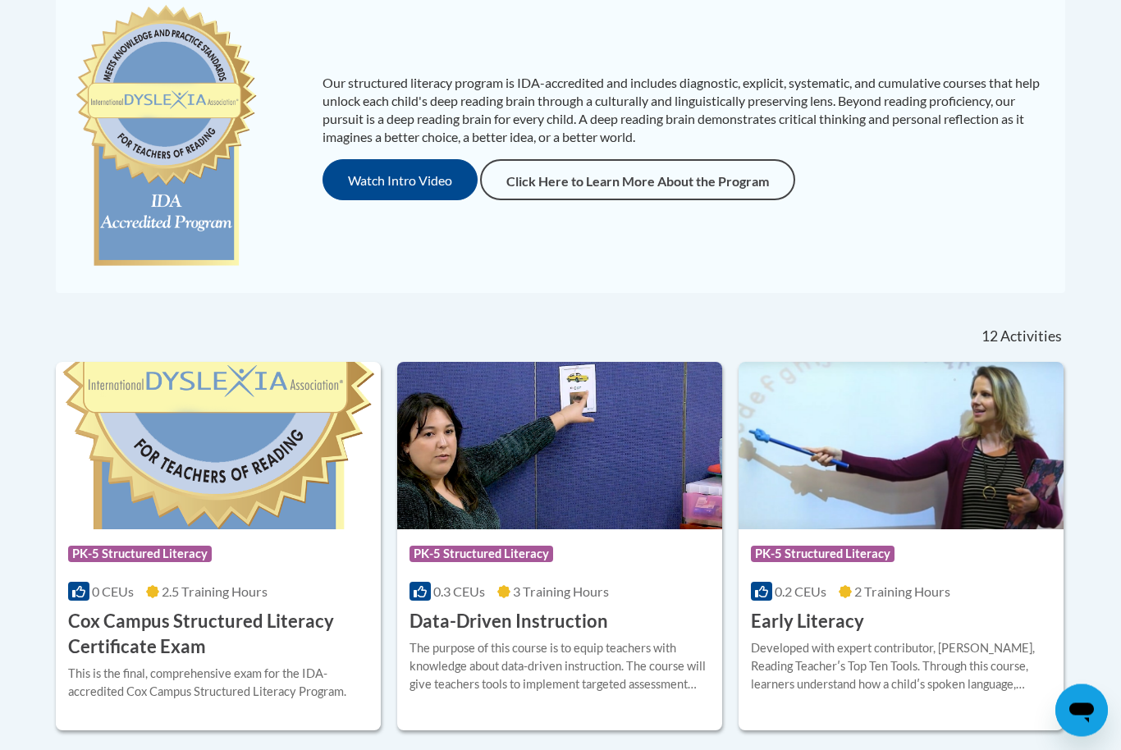
scroll to position [386, 0]
click at [295, 624] on h3 "Cox Campus Structured Literacy Certificate Exam" at bounding box center [218, 634] width 300 height 51
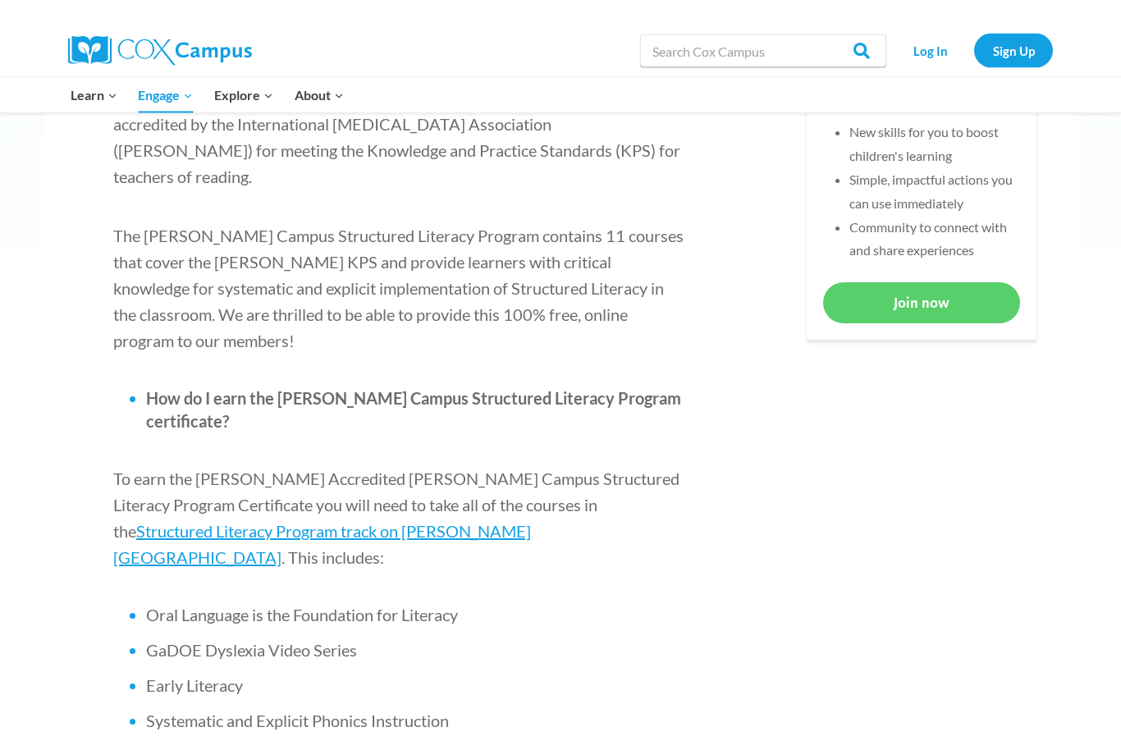
scroll to position [776, 0]
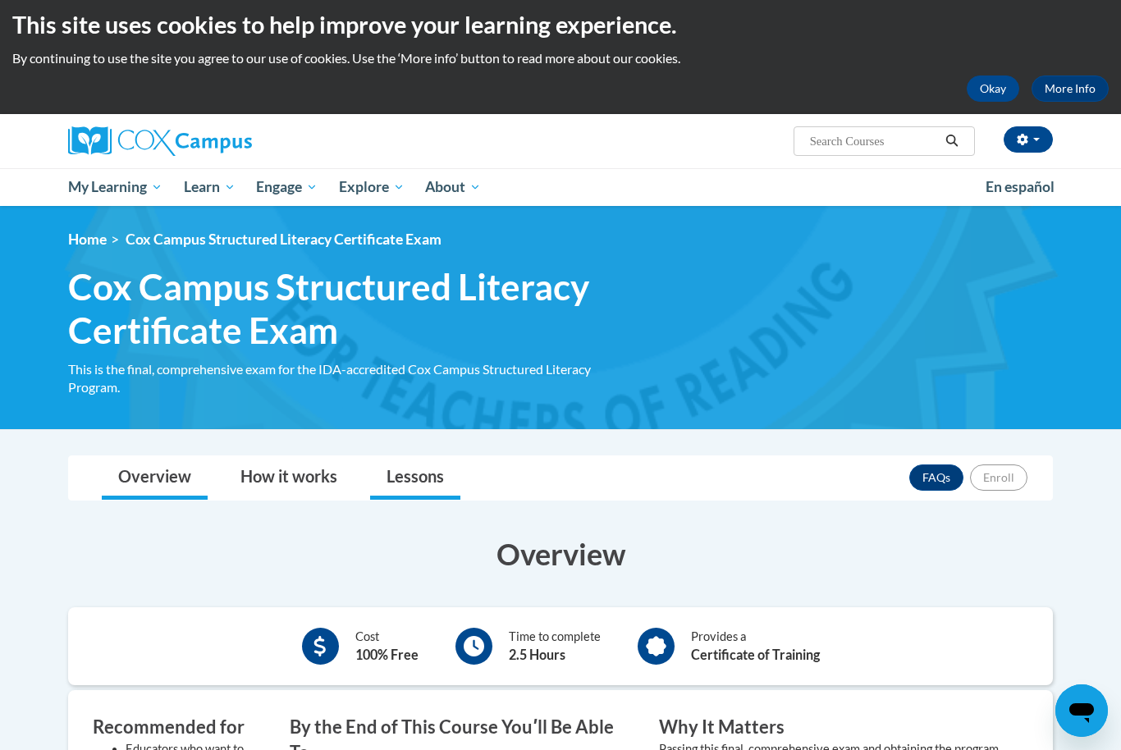
scroll to position [4, 0]
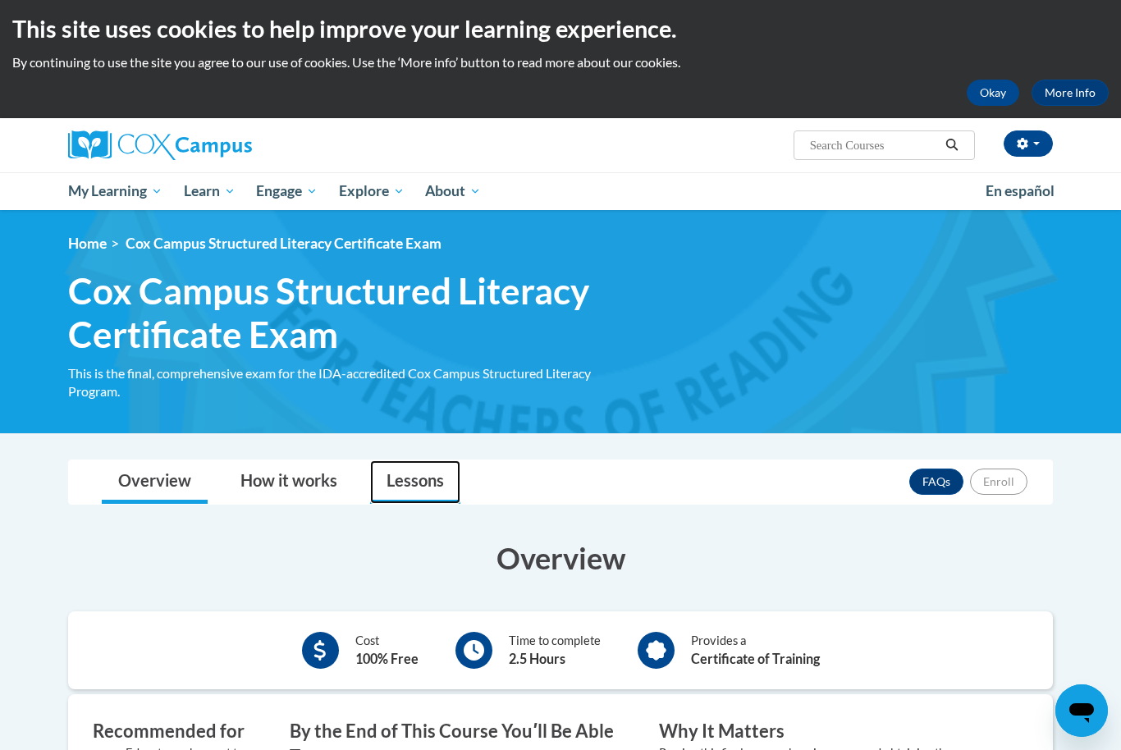
click at [405, 482] on link "Lessons" at bounding box center [415, 481] width 90 height 43
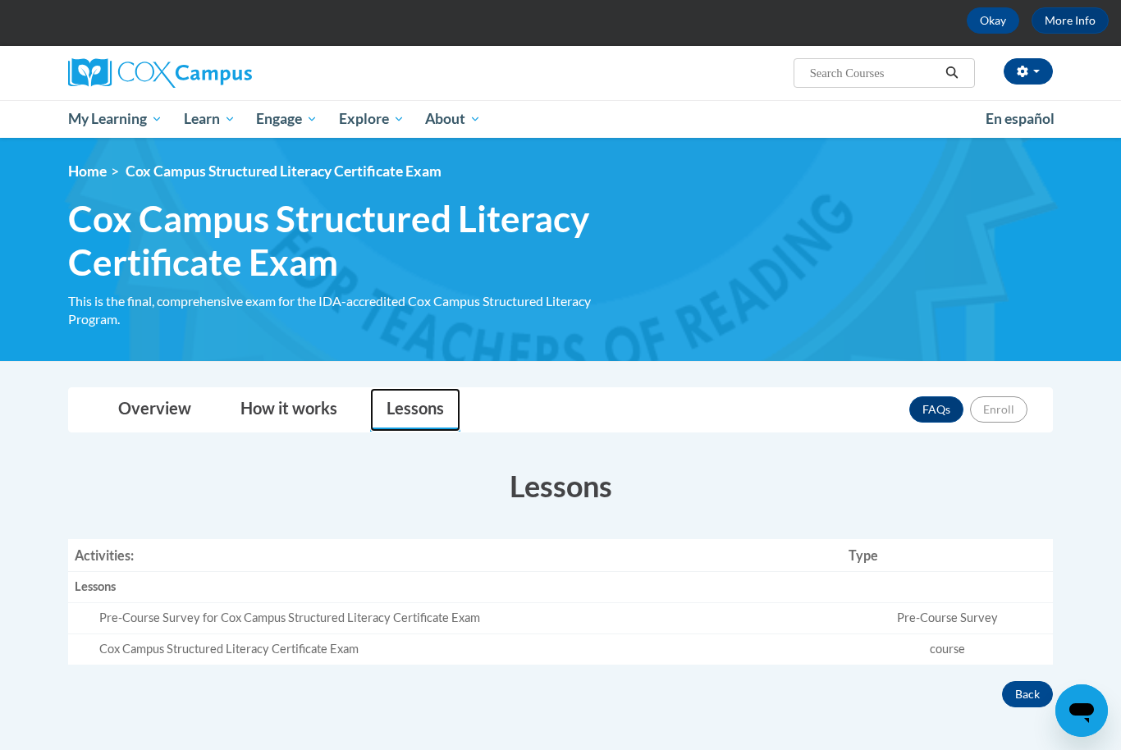
scroll to position [77, 0]
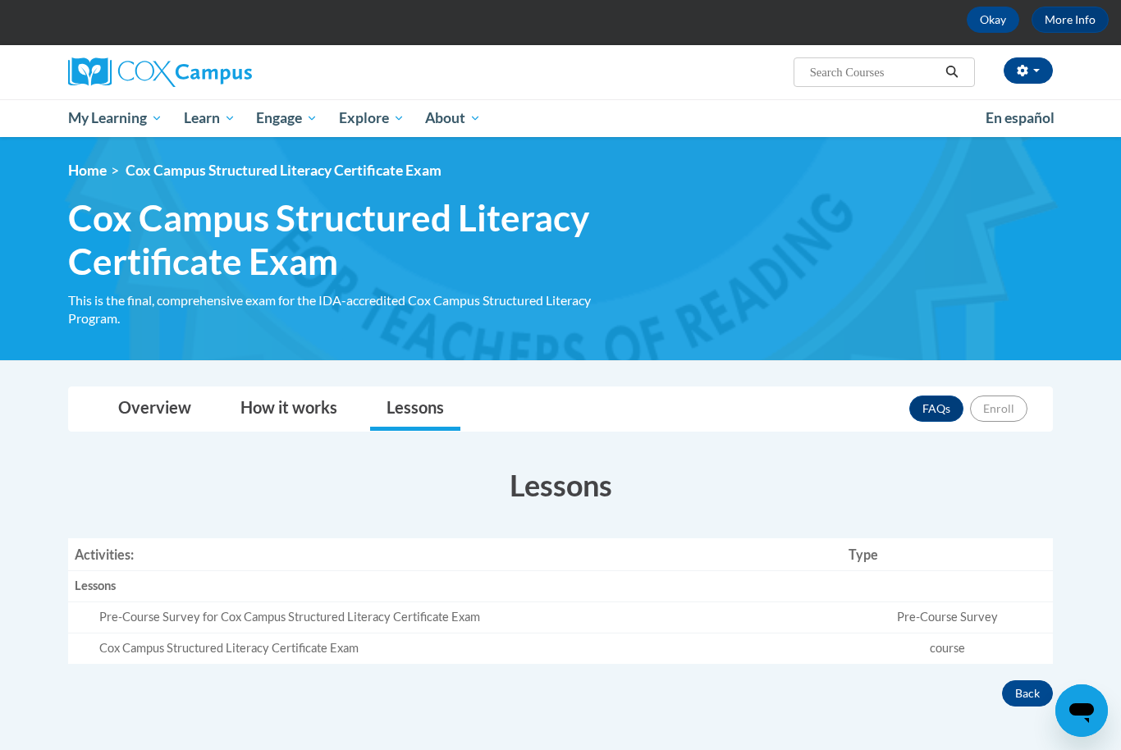
click at [859, 628] on td "Pre-Course Survey" at bounding box center [947, 617] width 211 height 31
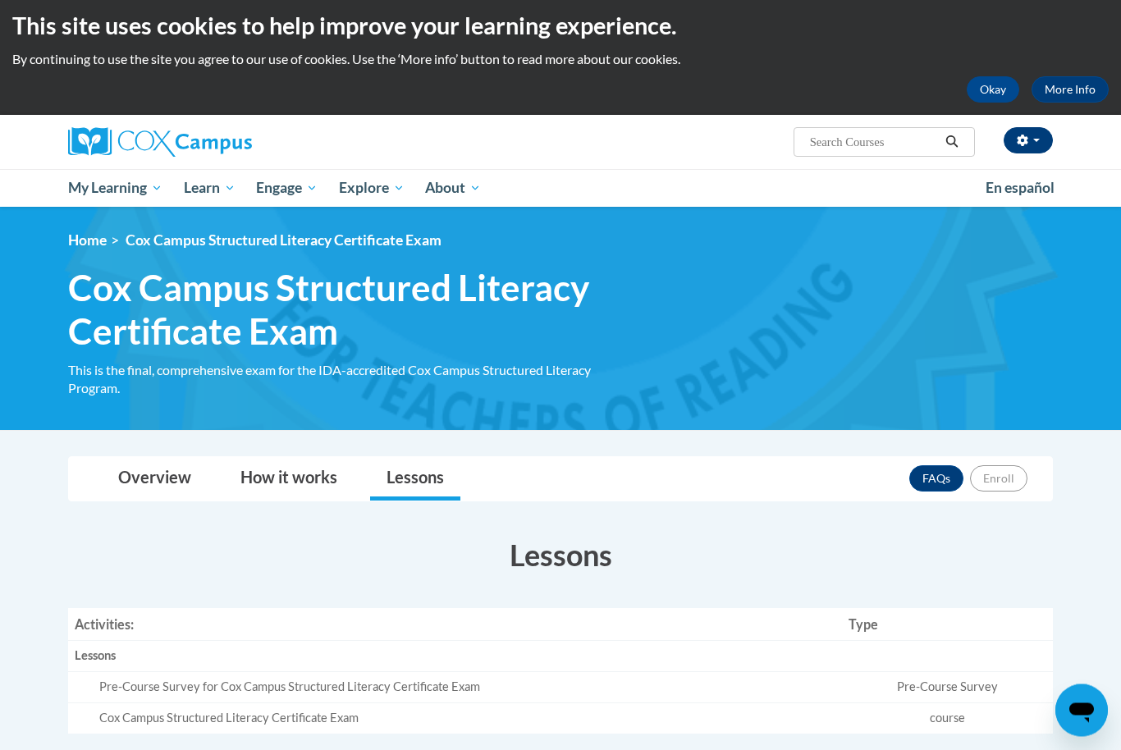
scroll to position [7, 0]
click at [1047, 142] on button "button" at bounding box center [1027, 140] width 49 height 26
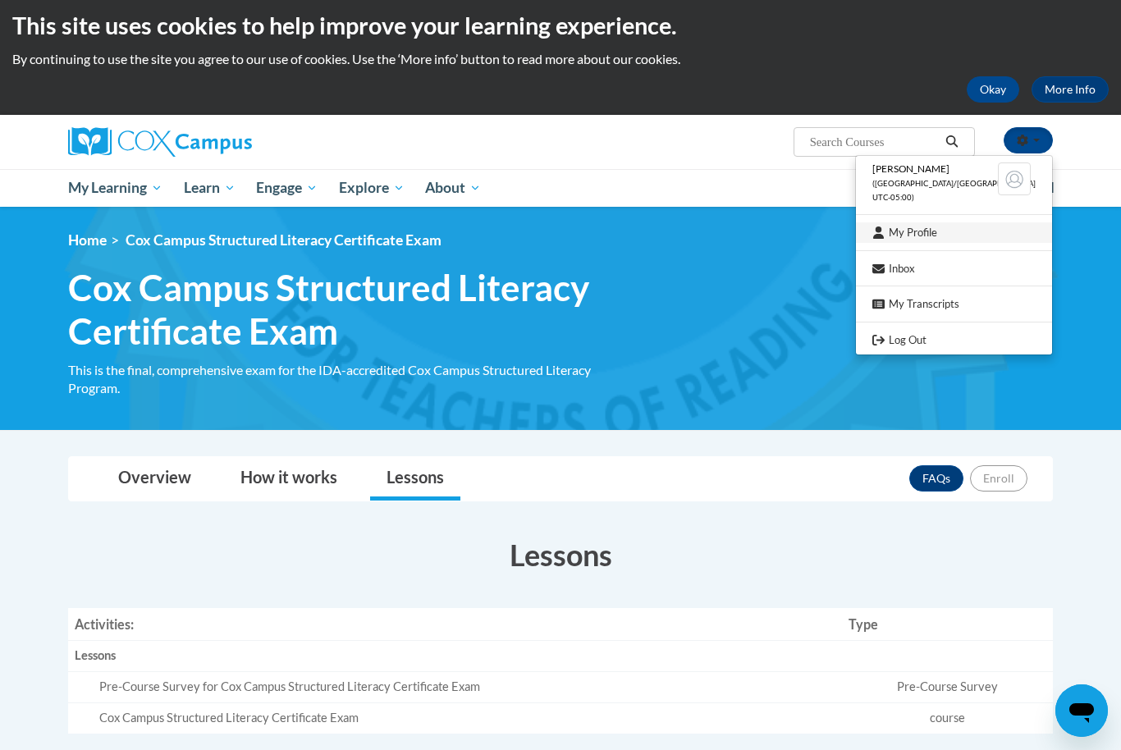
click at [953, 234] on link "My Profile" at bounding box center [954, 232] width 196 height 21
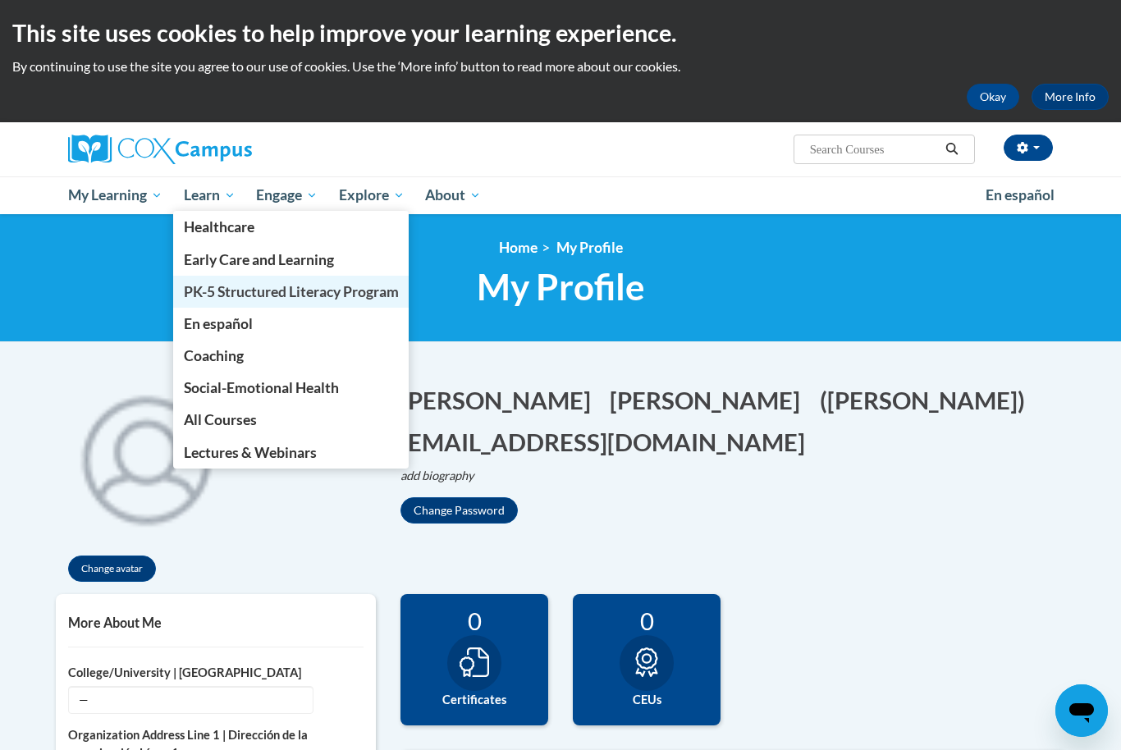
click at [267, 290] on span "PK-5 Structured Literacy Program" at bounding box center [291, 291] width 215 height 17
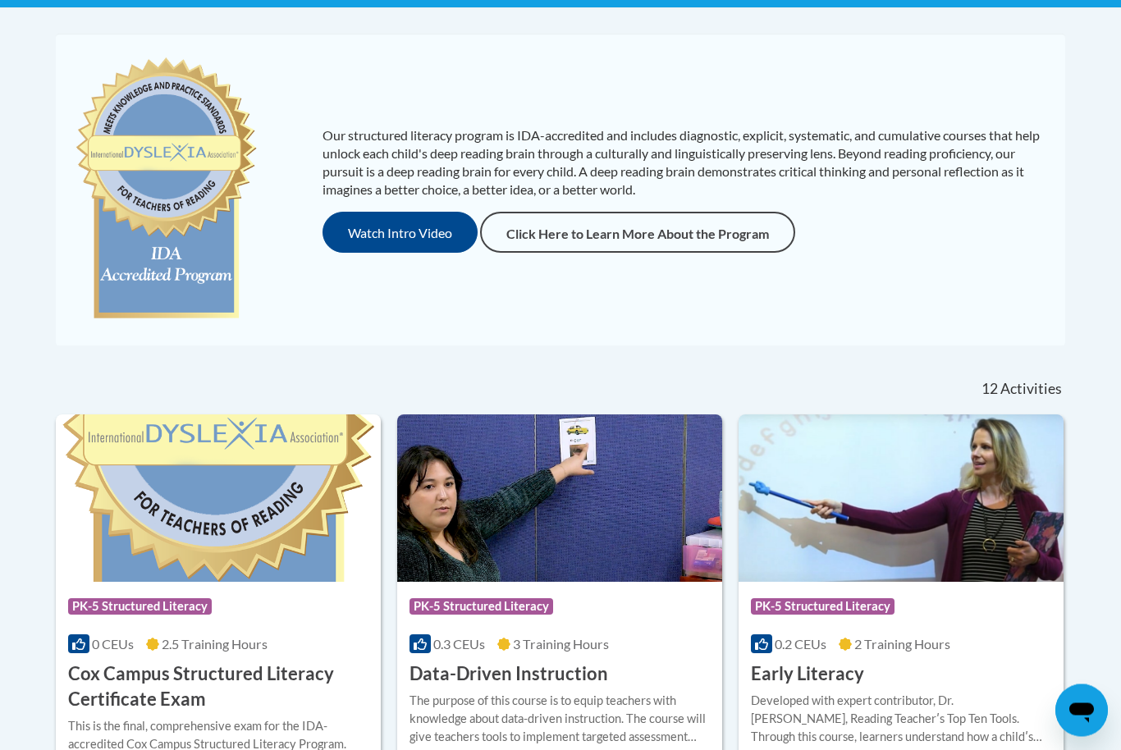
scroll to position [334, 0]
click at [259, 528] on img at bounding box center [218, 497] width 325 height 167
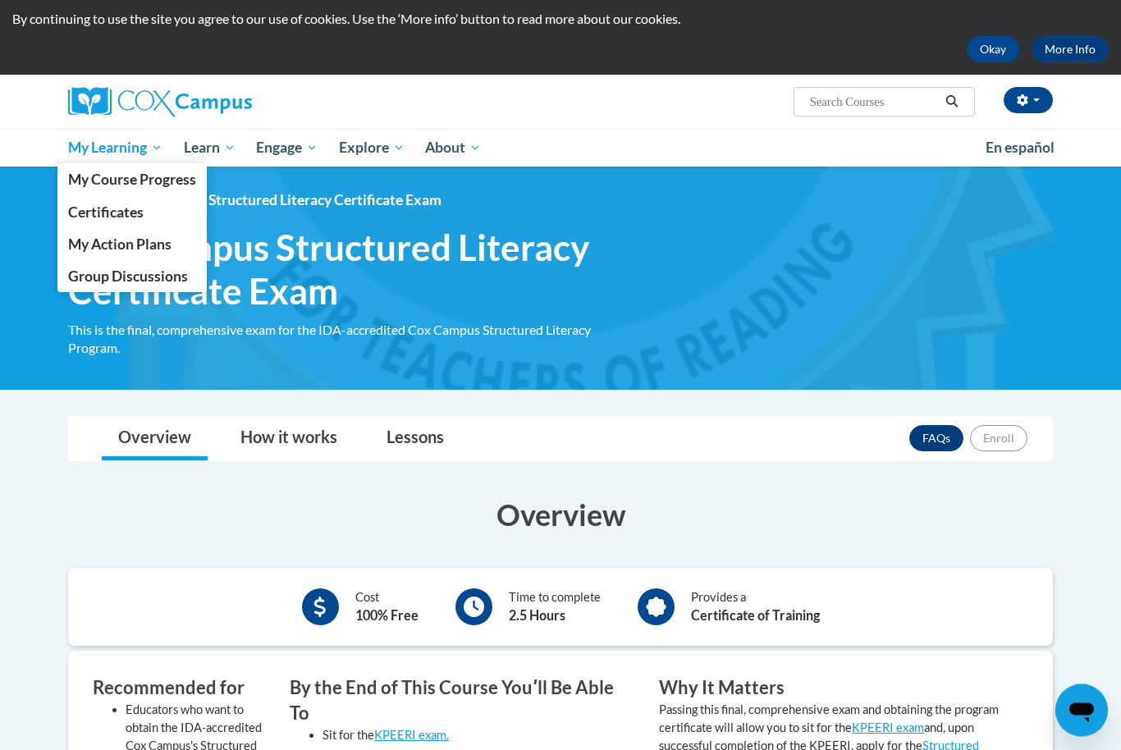
scroll to position [48, 0]
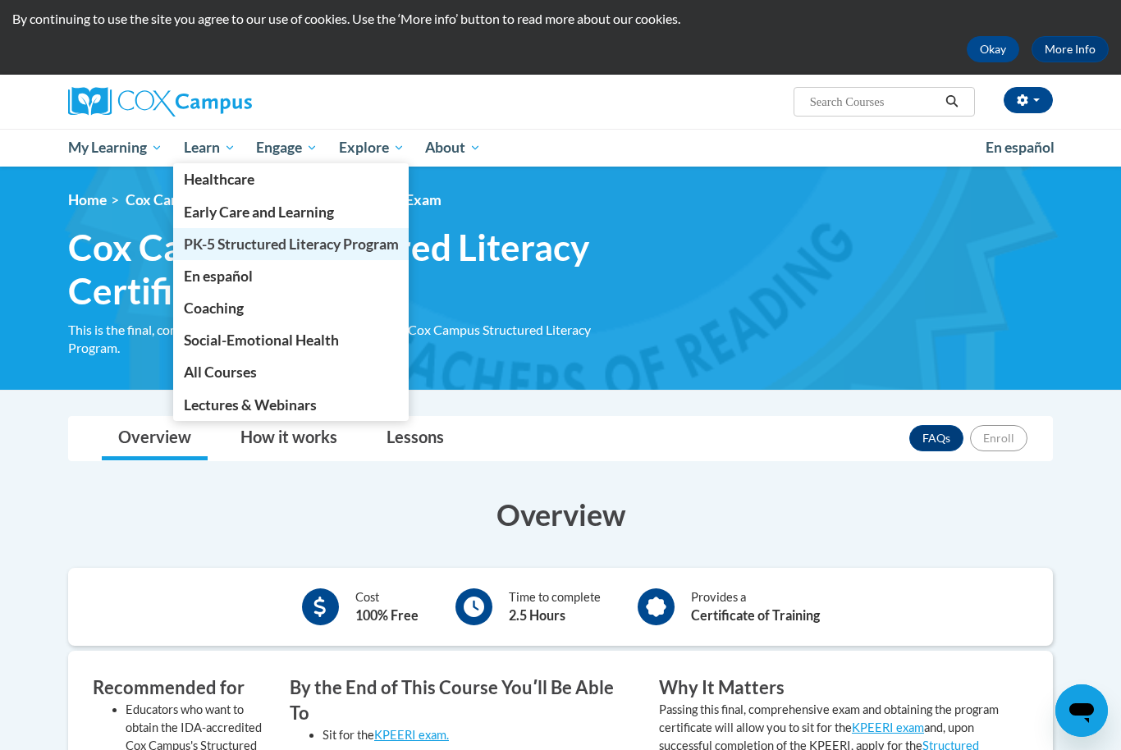
click at [235, 252] on span "PK-5 Structured Literacy Program" at bounding box center [291, 243] width 215 height 17
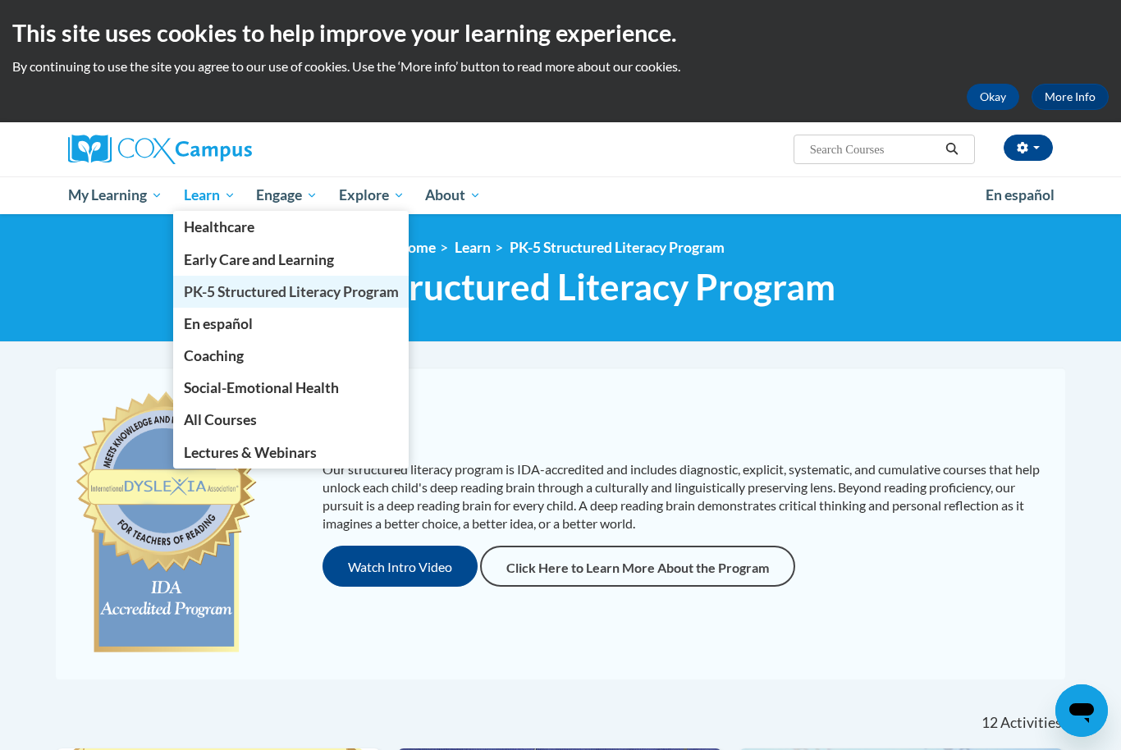
click at [249, 292] on span "PK-5 Structured Literacy Program" at bounding box center [291, 291] width 215 height 17
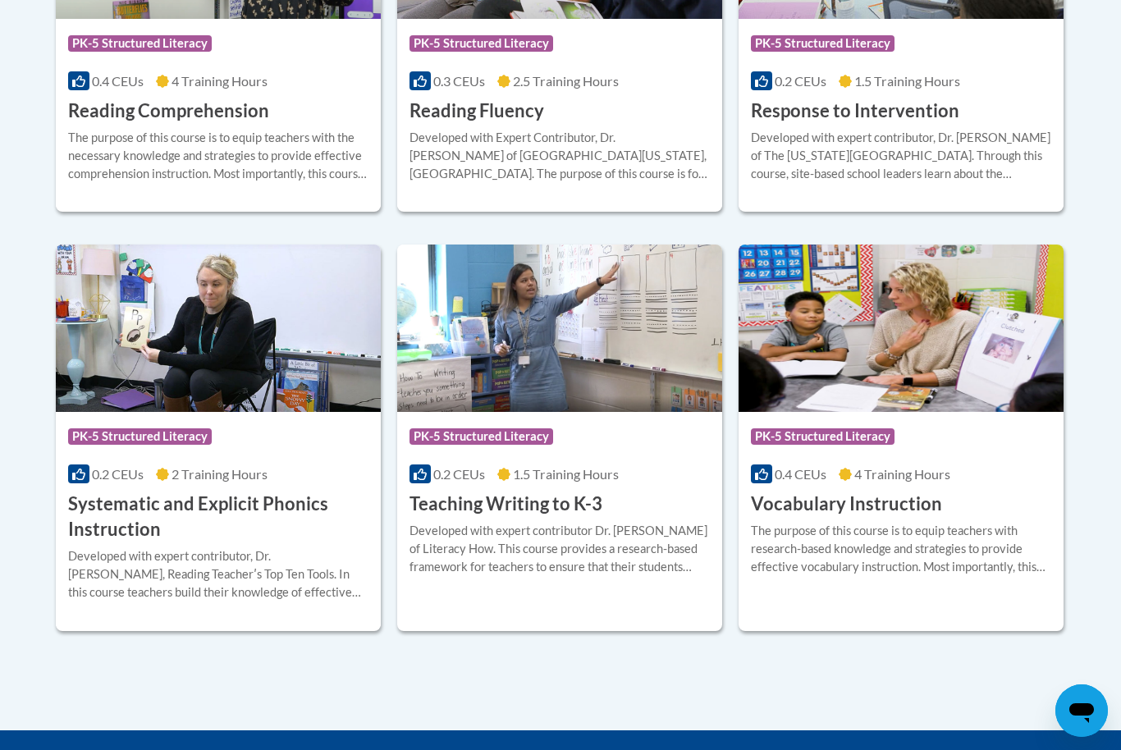
scroll to position [1740, 0]
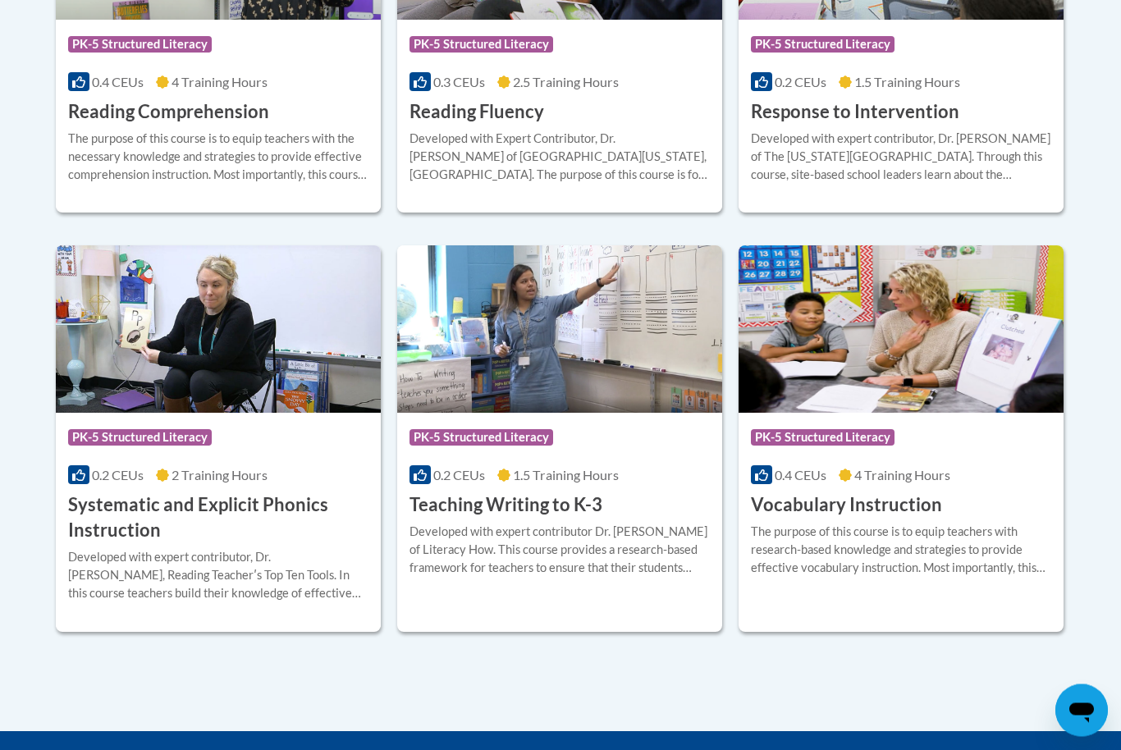
click at [280, 327] on img at bounding box center [218, 329] width 325 height 167
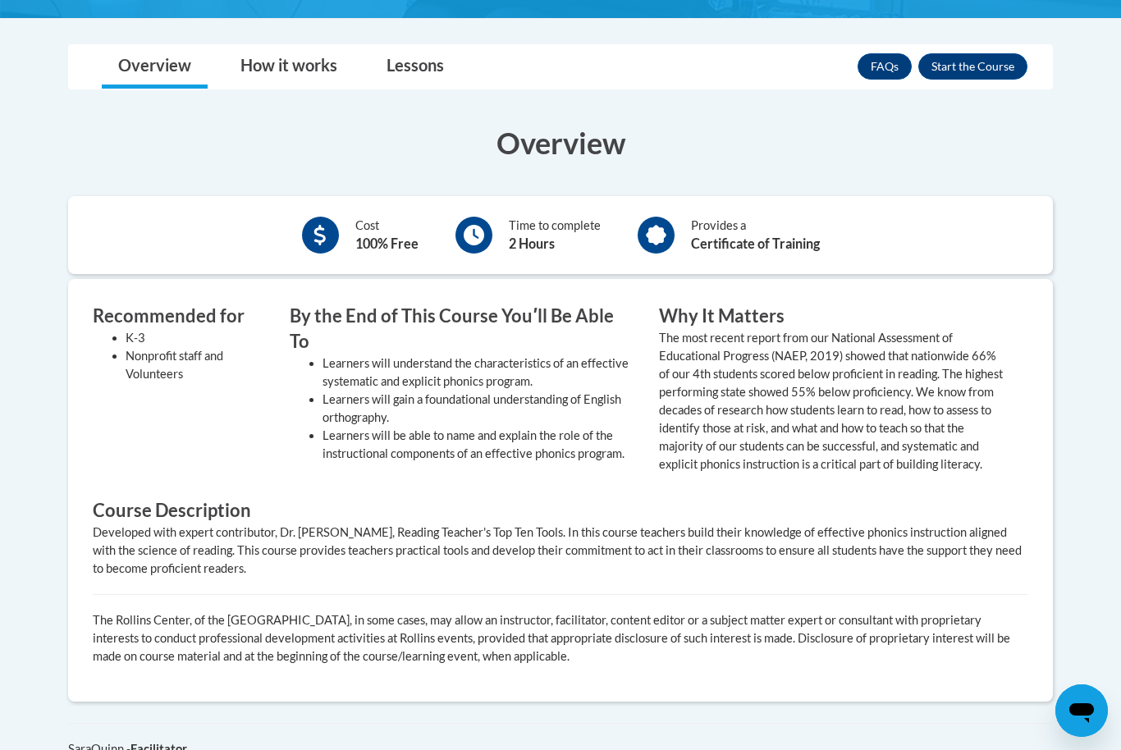
scroll to position [473, 0]
click at [955, 84] on div "FAQs Enroll" at bounding box center [942, 67] width 170 height 43
click at [964, 60] on button "Enroll" at bounding box center [972, 67] width 109 height 26
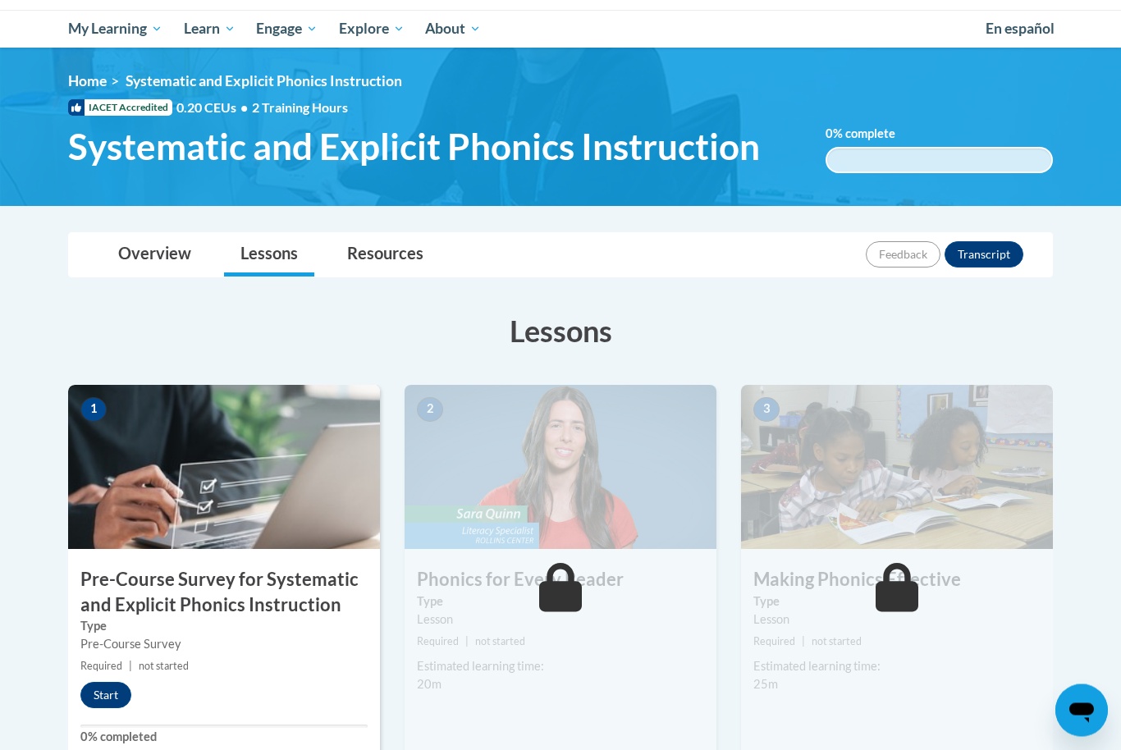
scroll to position [168, 0]
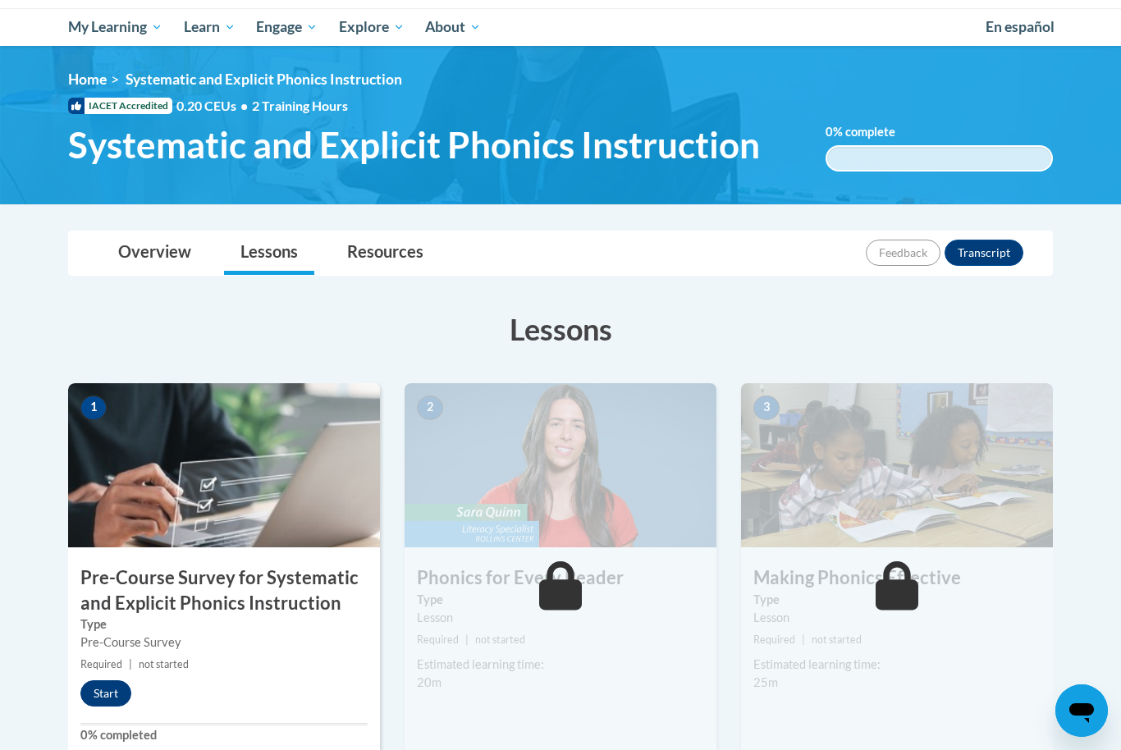
click at [112, 701] on button "Start" at bounding box center [105, 693] width 51 height 26
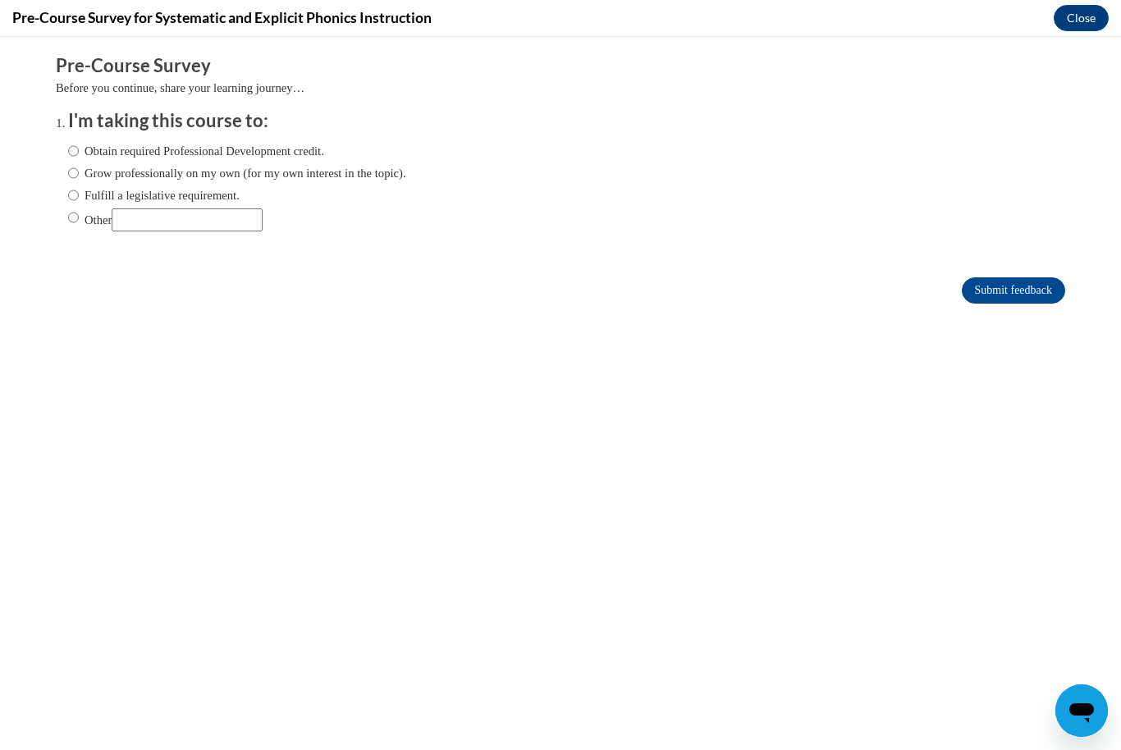
scroll to position [0, 0]
click at [155, 220] on input "Other" at bounding box center [187, 219] width 151 height 23
type input "L"
type input "Become an educator"
click at [1026, 280] on input "Submit feedback" at bounding box center [1013, 290] width 103 height 26
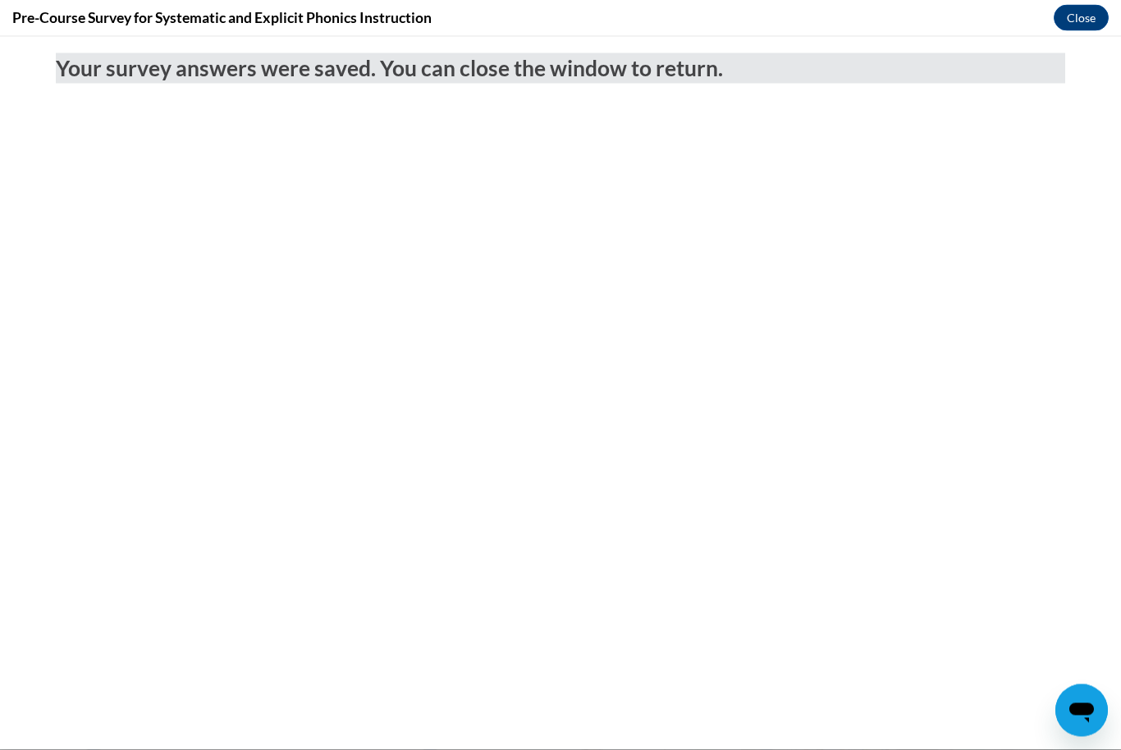
scroll to position [222, 0]
click at [1085, 21] on button "Close" at bounding box center [1080, 18] width 55 height 26
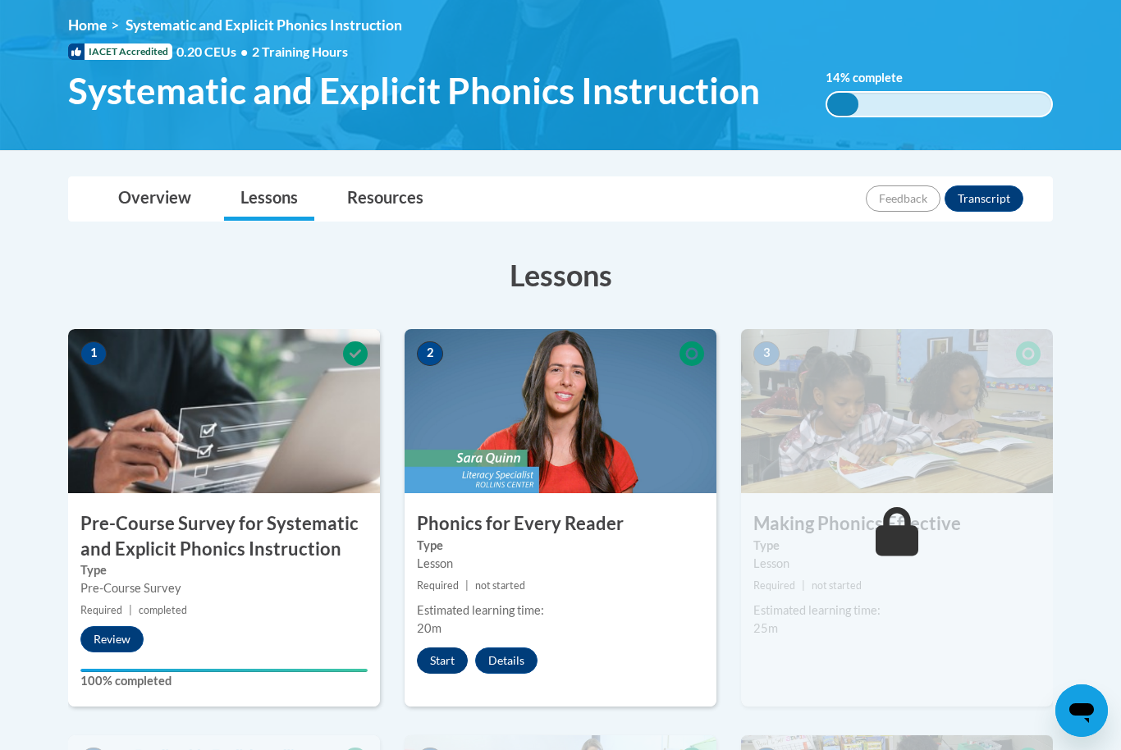
click at [455, 660] on button "Start" at bounding box center [442, 660] width 51 height 26
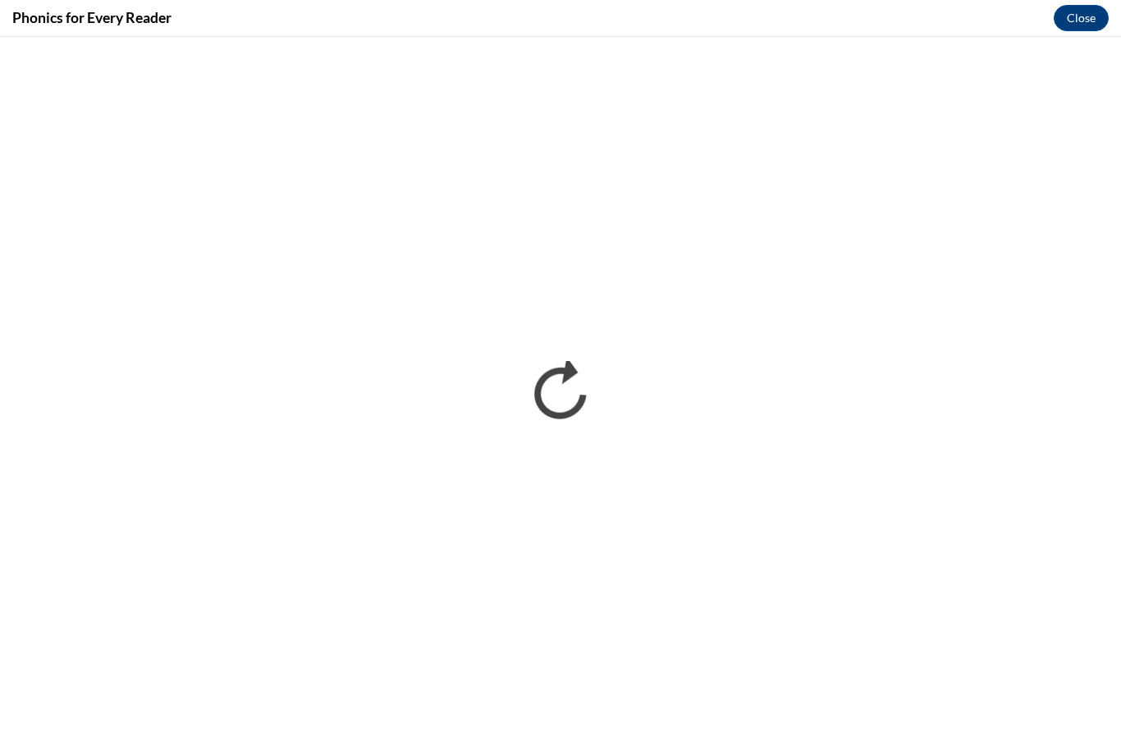
scroll to position [0, 0]
click at [0, 0] on html "This site uses cookies to help improve your learning experience. By continuing …" at bounding box center [560, 153] width 1121 height 750
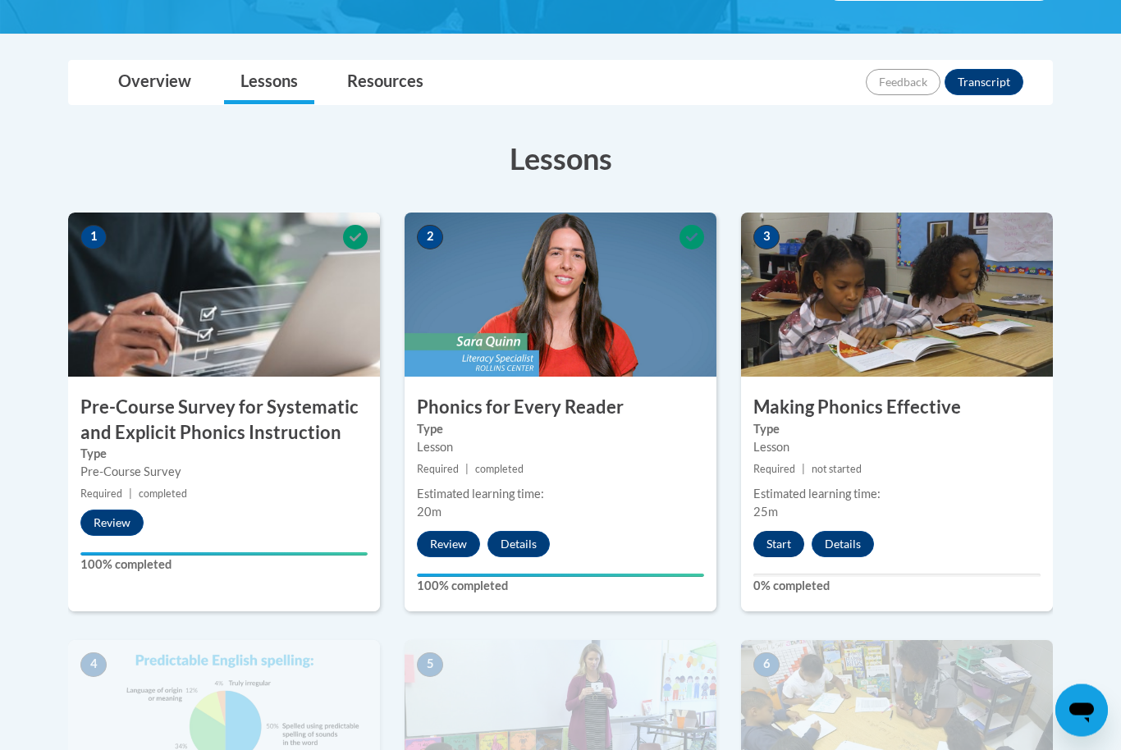
scroll to position [339, 0]
click at [786, 541] on button "Start" at bounding box center [778, 544] width 51 height 26
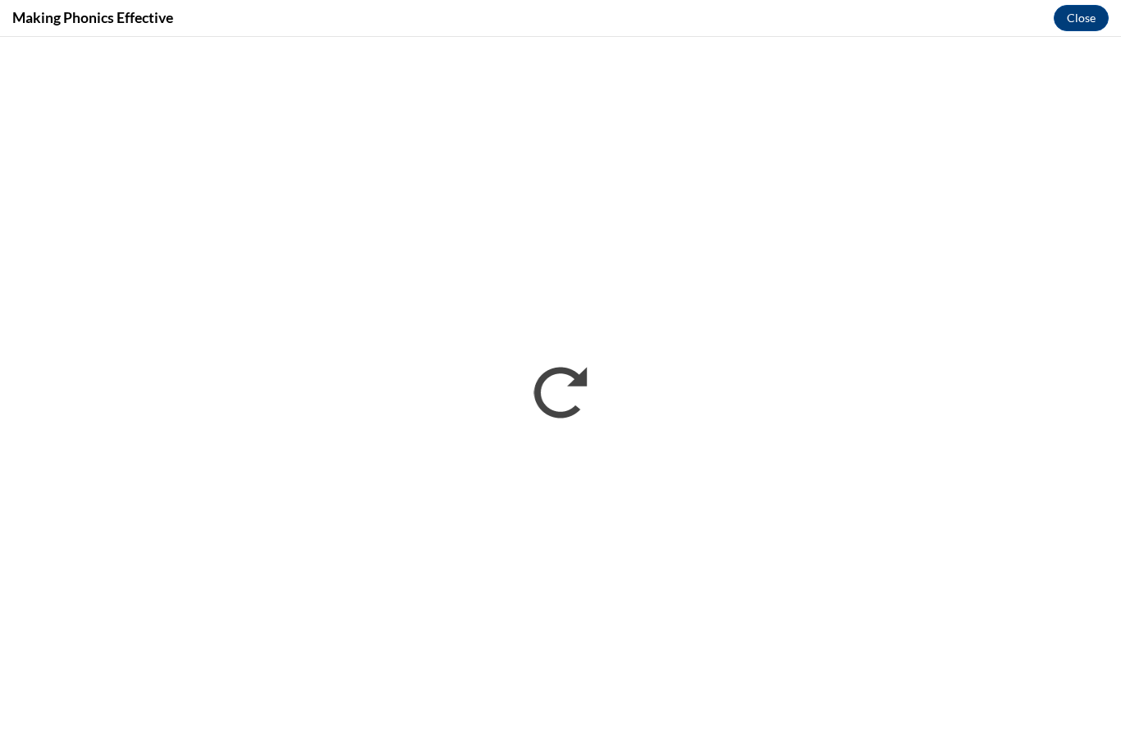
scroll to position [302, 0]
